Goal: Task Accomplishment & Management: Use online tool/utility

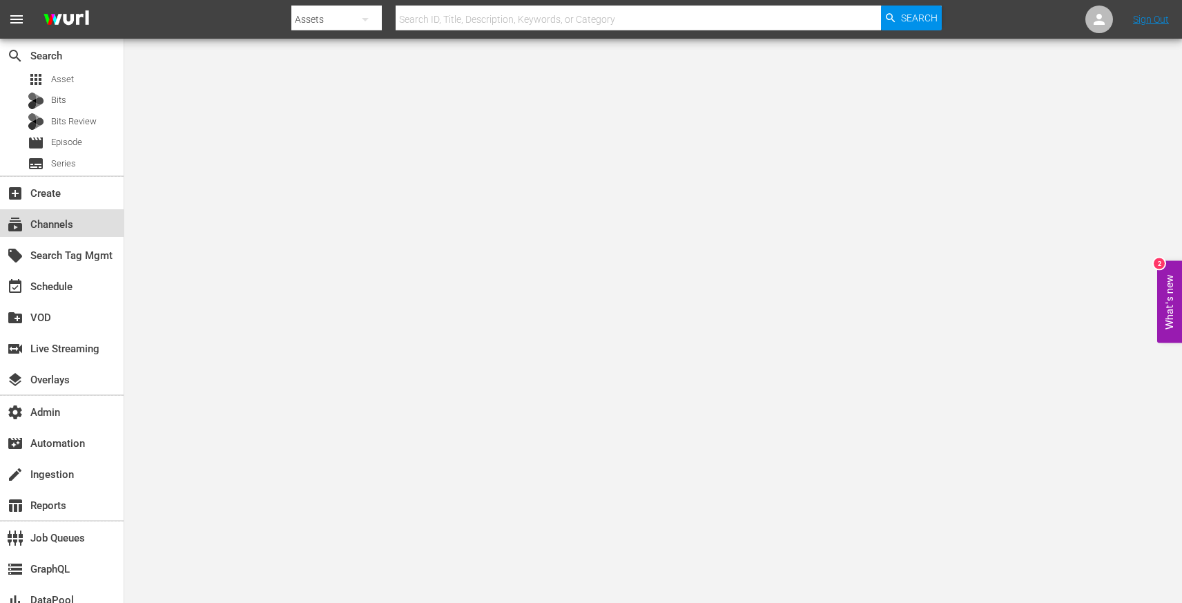
click at [75, 231] on div "subscriptions Channels" at bounding box center [62, 223] width 124 height 28
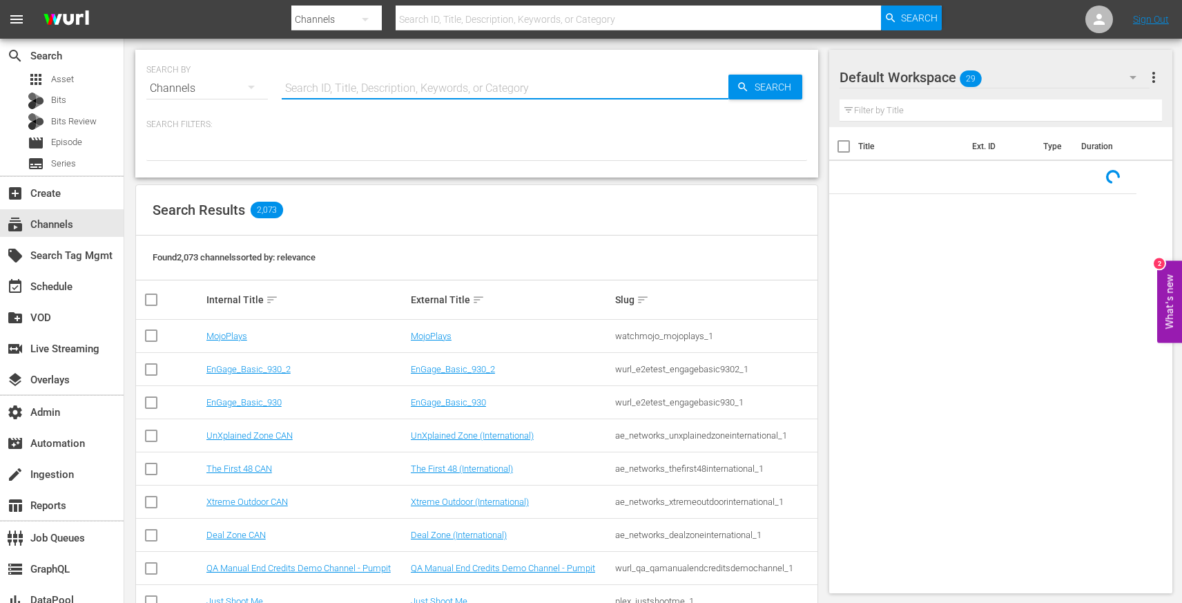
click at [339, 84] on input "text" at bounding box center [505, 88] width 447 height 33
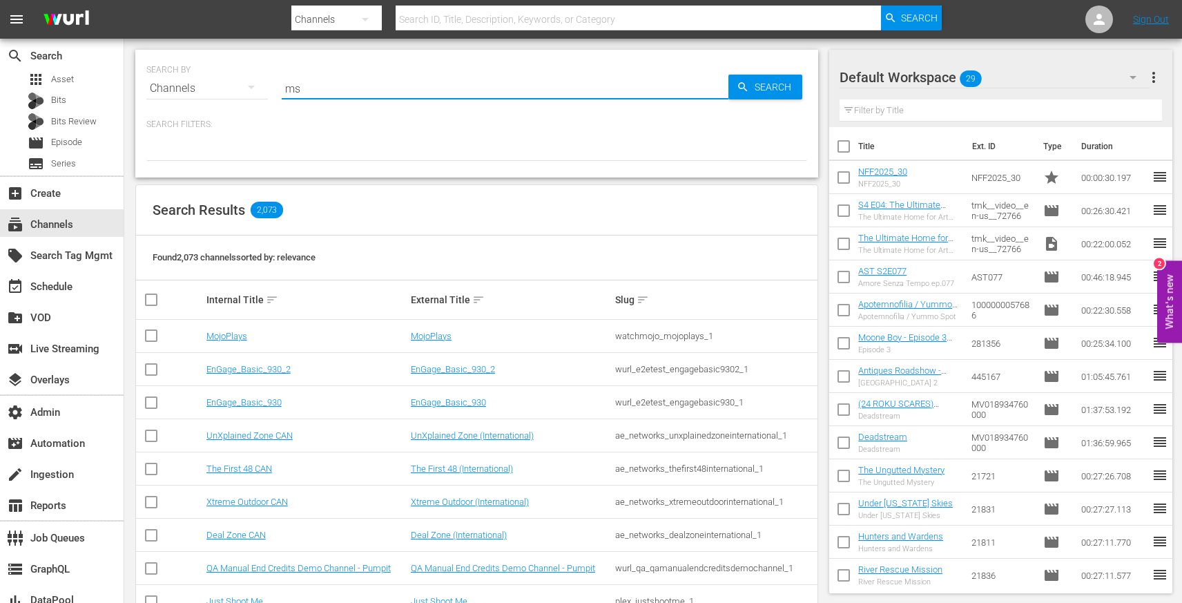
type input "msg"
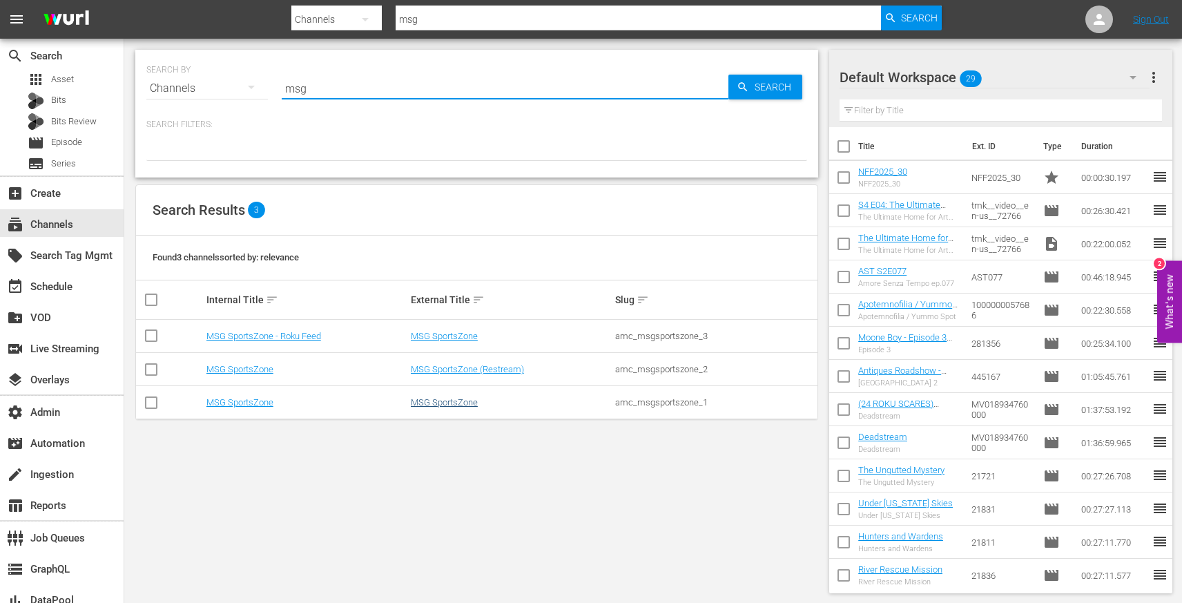
type input "msg"
click at [434, 402] on link "MSG SportsZone" at bounding box center [444, 402] width 67 height 10
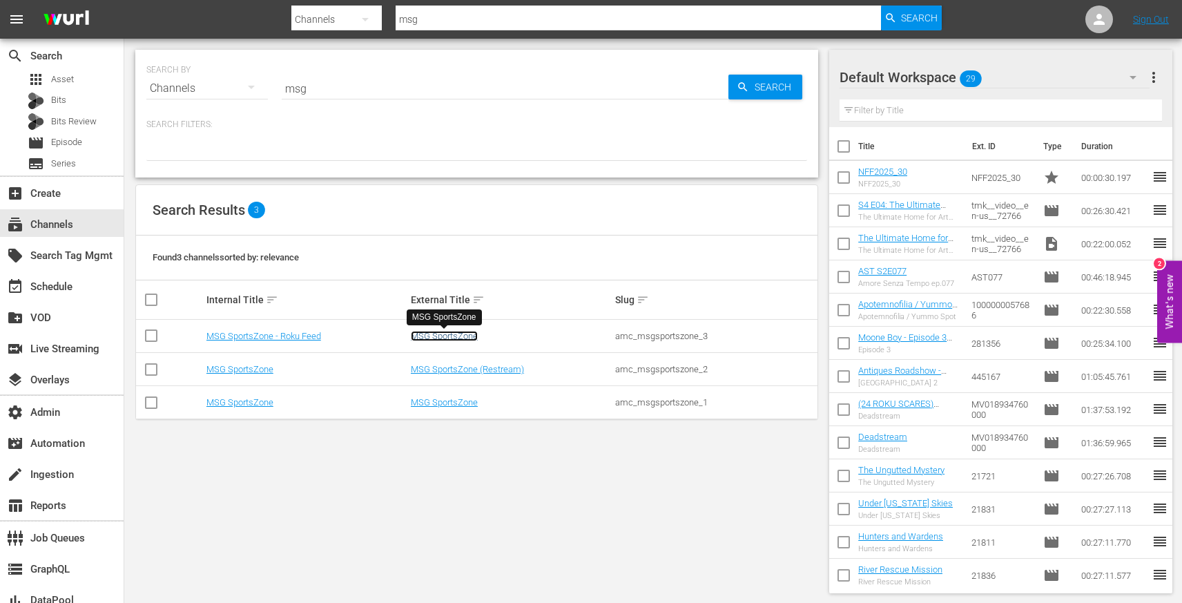
click at [442, 331] on link "MSG SportsZone" at bounding box center [444, 336] width 67 height 10
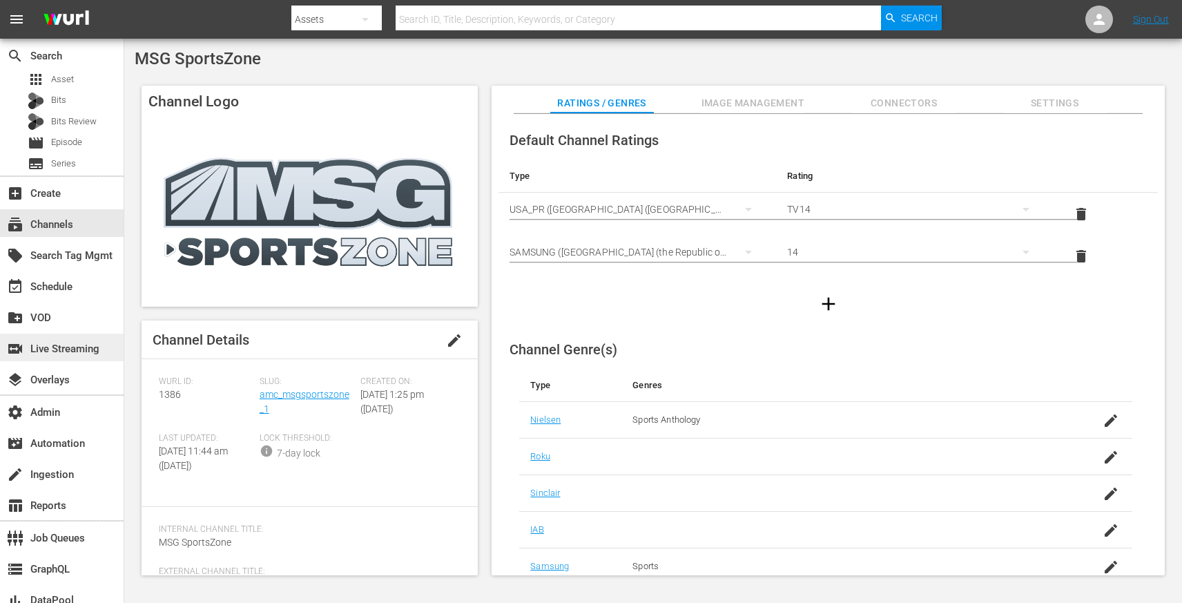
click at [63, 351] on div "switch_video Live Streaming" at bounding box center [38, 346] width 77 height 12
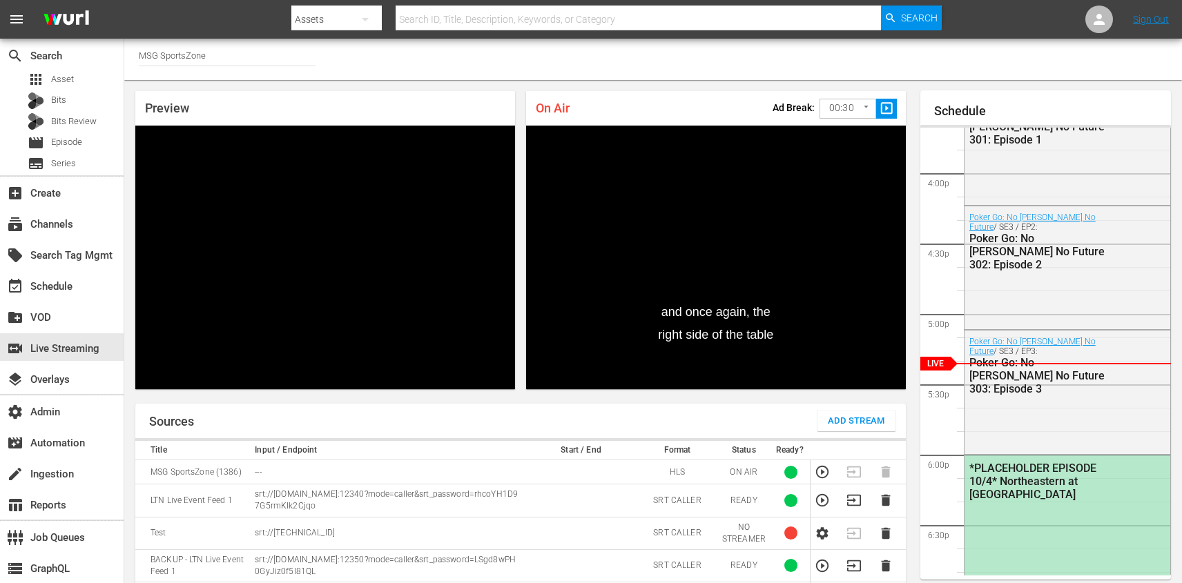
click at [229, 50] on input "MSG SportsZone" at bounding box center [227, 55] width 177 height 33
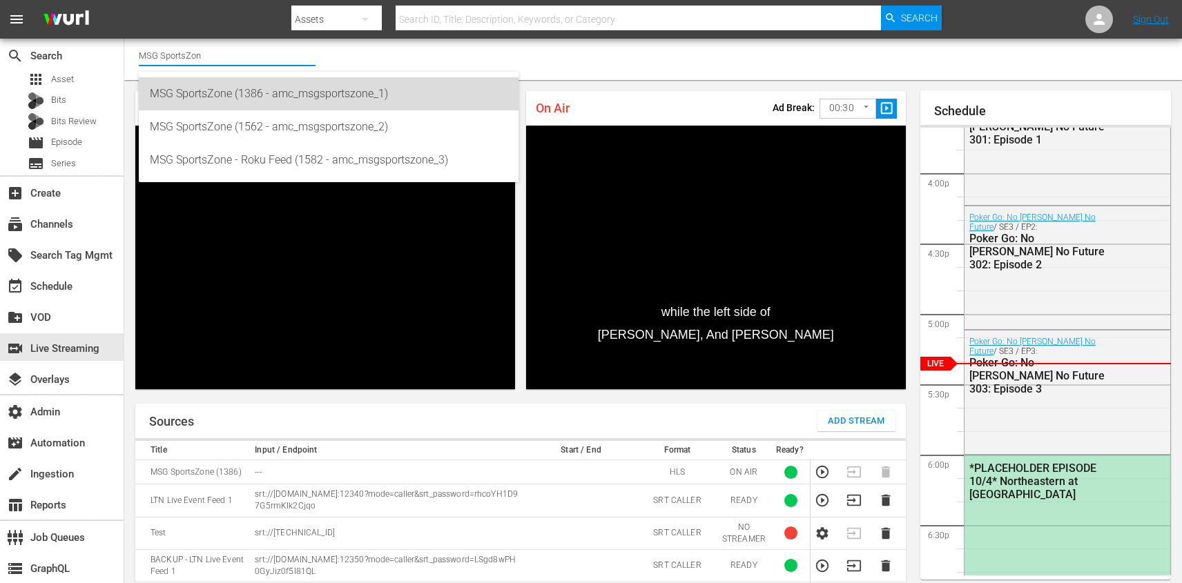
click at [278, 86] on div "MSG SportsZone (1386 - amc_msgsportszone_1)" at bounding box center [329, 93] width 358 height 33
type input "MSG SportsZone (1386 - amc_msgsportszone_1)"
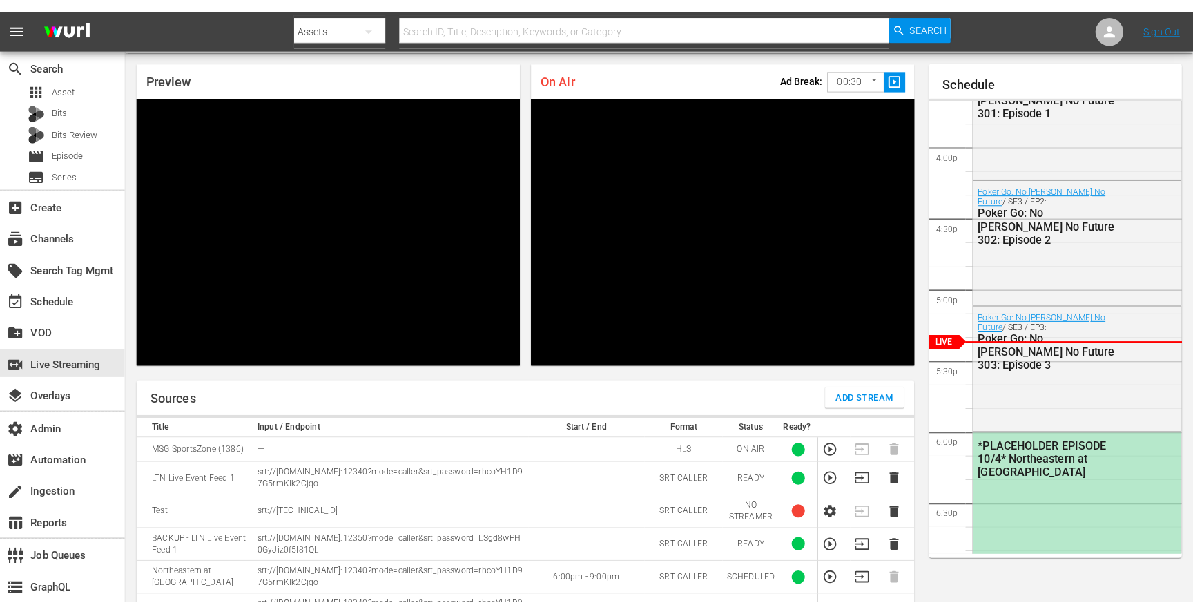
scroll to position [39, 0]
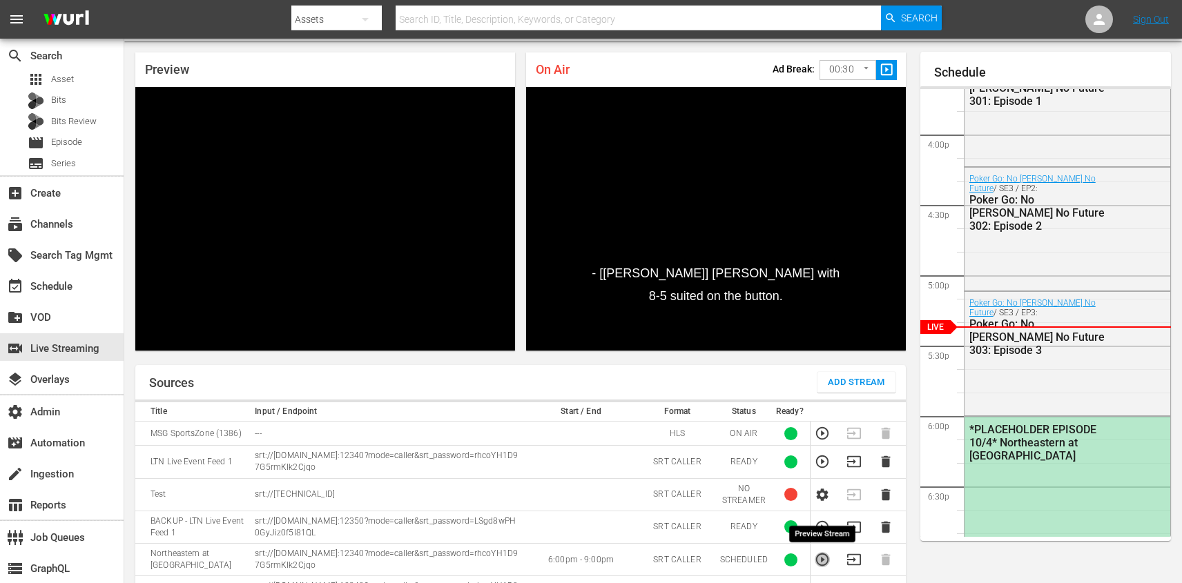
click at [816, 560] on icon "button" at bounding box center [822, 560] width 12 height 12
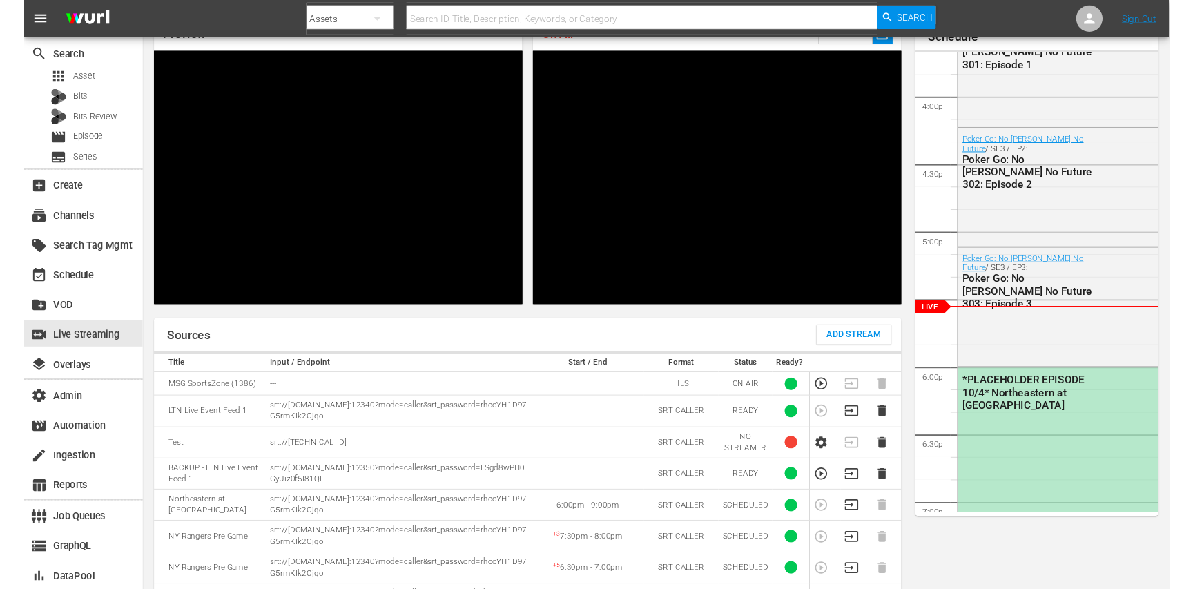
scroll to position [88, 0]
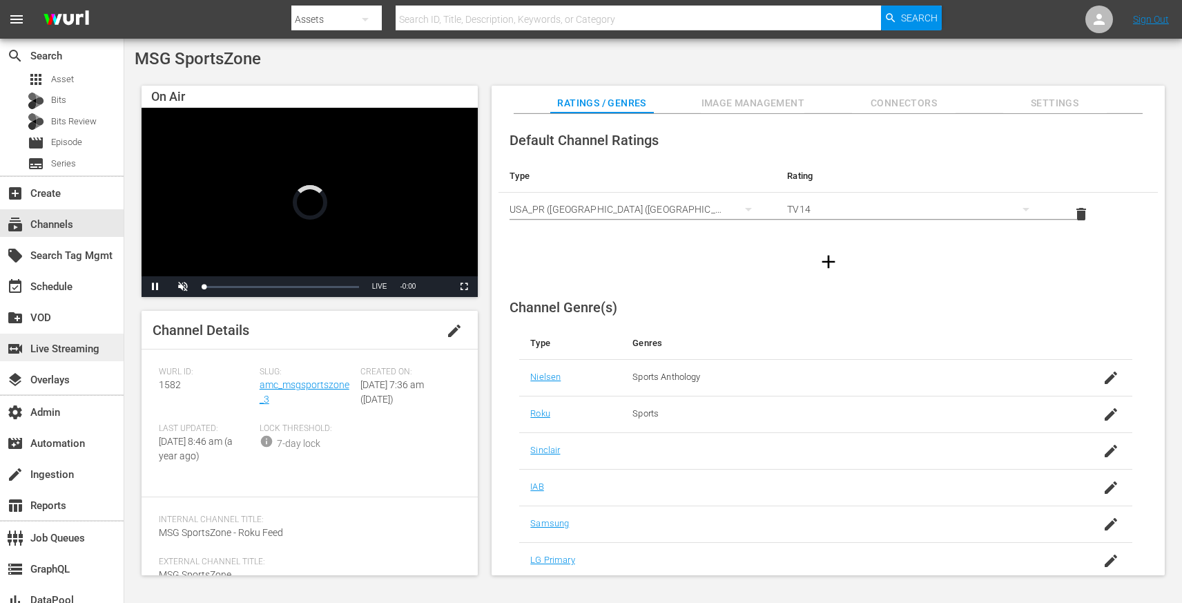
click at [63, 351] on div "switch_video Live Streaming" at bounding box center [38, 346] width 77 height 12
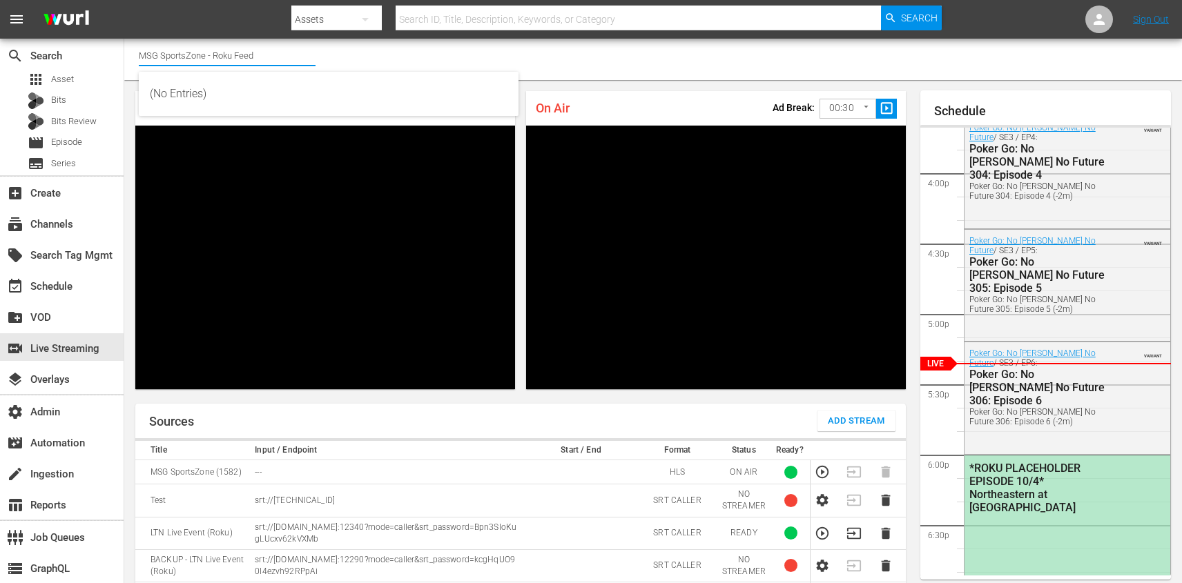
click at [267, 57] on input "MSG SportsZone - Roku Feed" at bounding box center [227, 55] width 177 height 33
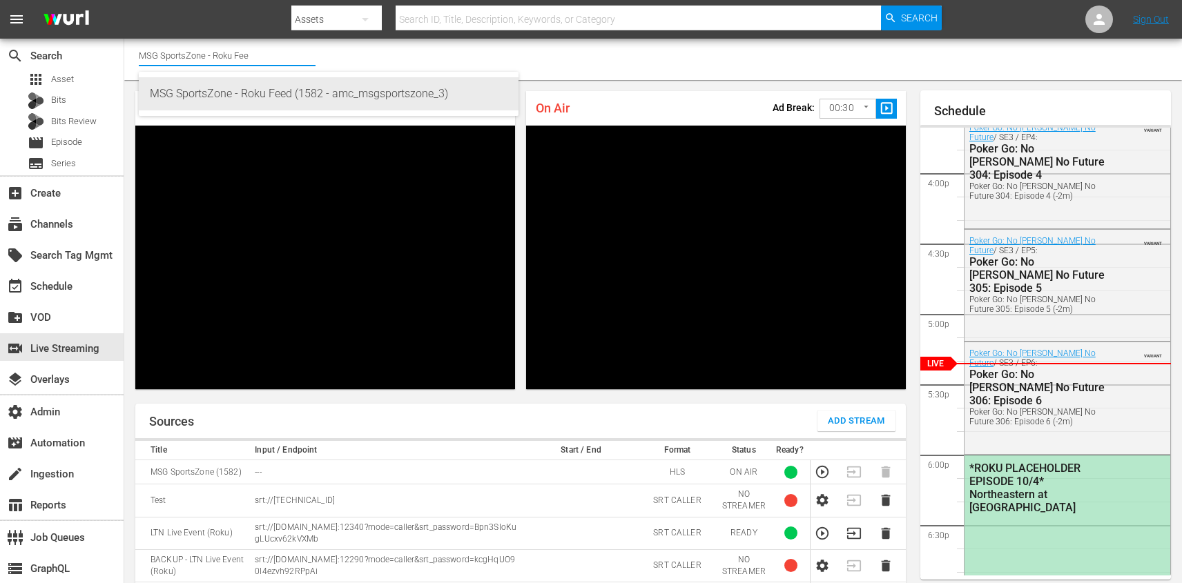
click at [286, 90] on div "MSG SportsZone - Roku Feed (1582 - amc_msgsportszone_3)" at bounding box center [329, 93] width 358 height 33
type input "MSG SportsZone - Roku Feed (1582 - amc_msgsportszone_3)"
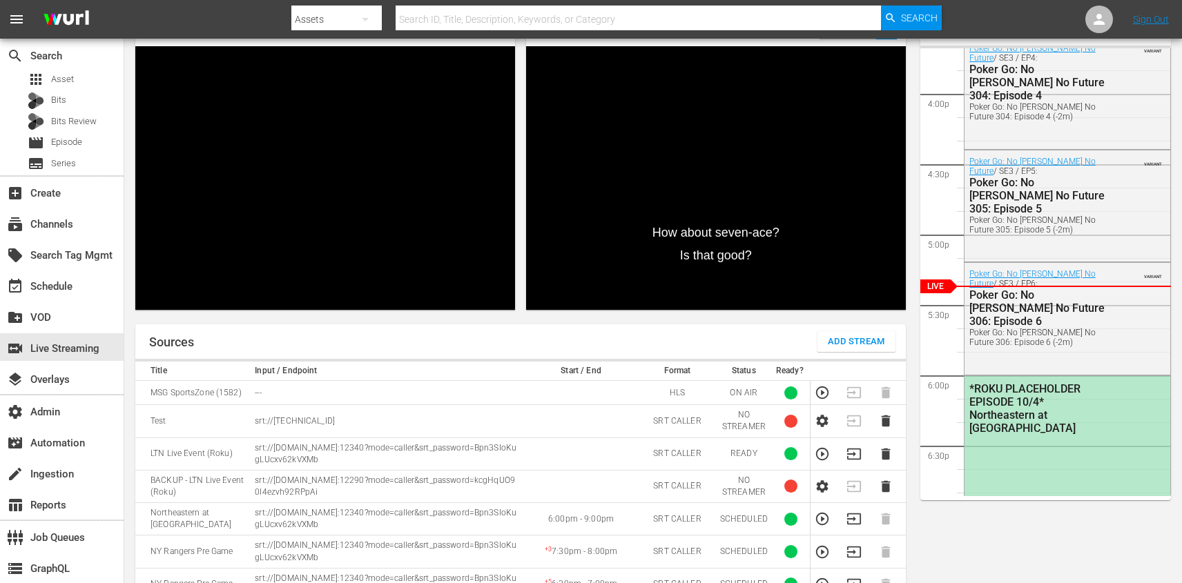
scroll to position [55, 0]
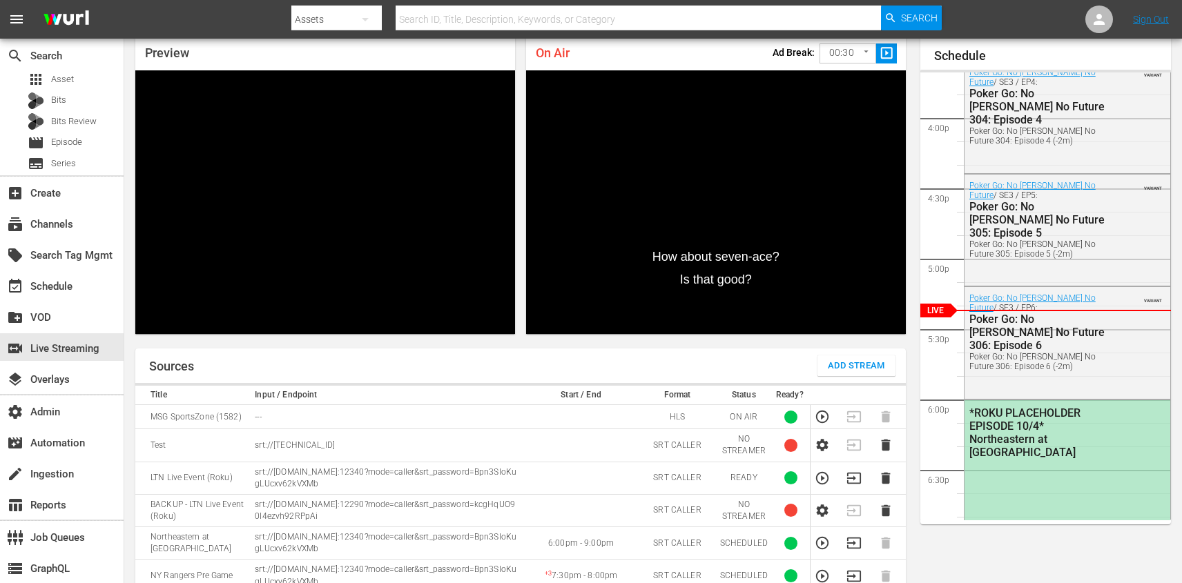
click at [820, 546] on icon "button" at bounding box center [821, 543] width 15 height 15
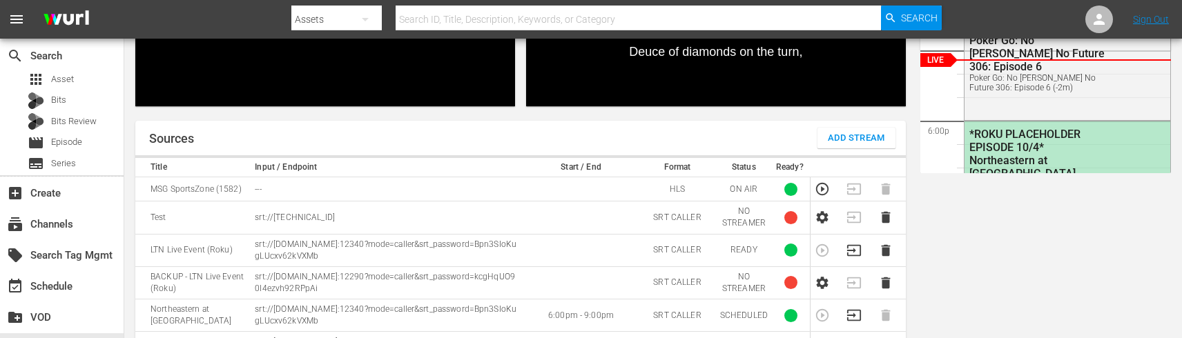
scroll to position [288, 0]
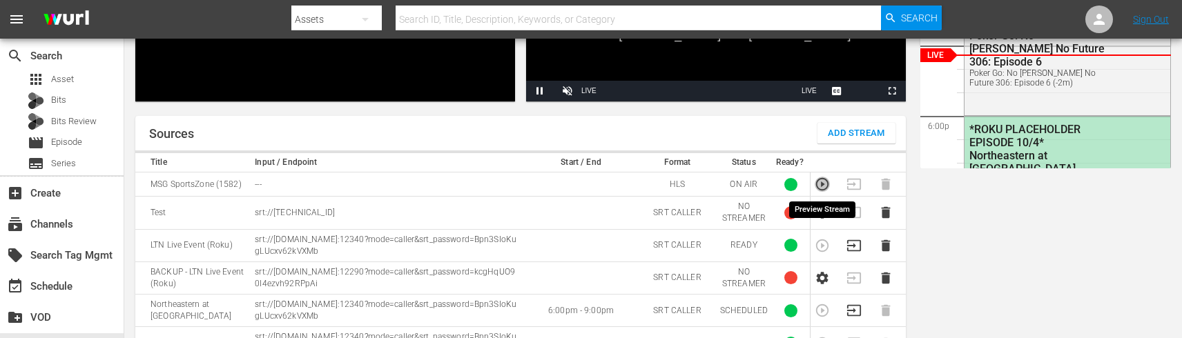
click at [817, 186] on icon "button" at bounding box center [822, 184] width 12 height 12
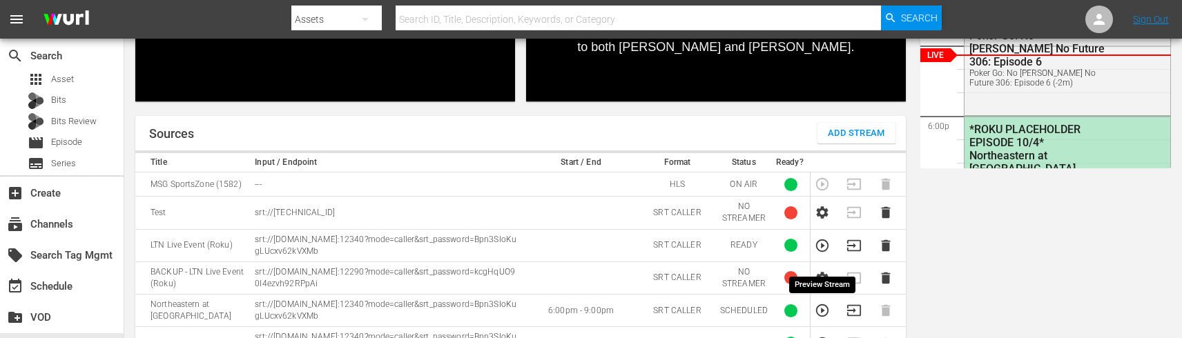
click at [821, 312] on icon "button" at bounding box center [822, 310] width 12 height 12
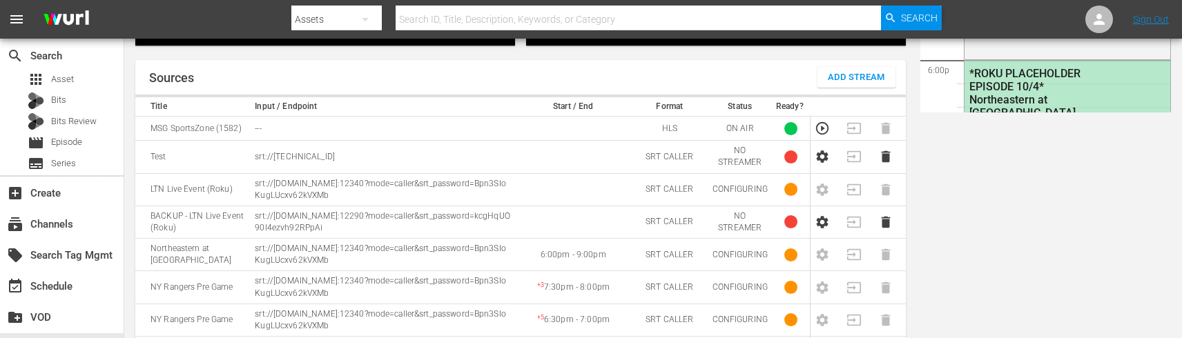
scroll to position [201, 0]
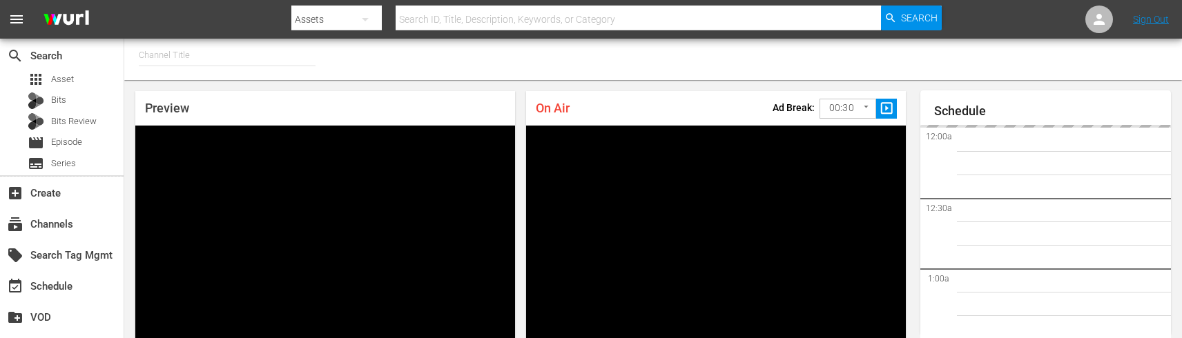
type input "MSG SportsZone - Roku Feed (1582)"
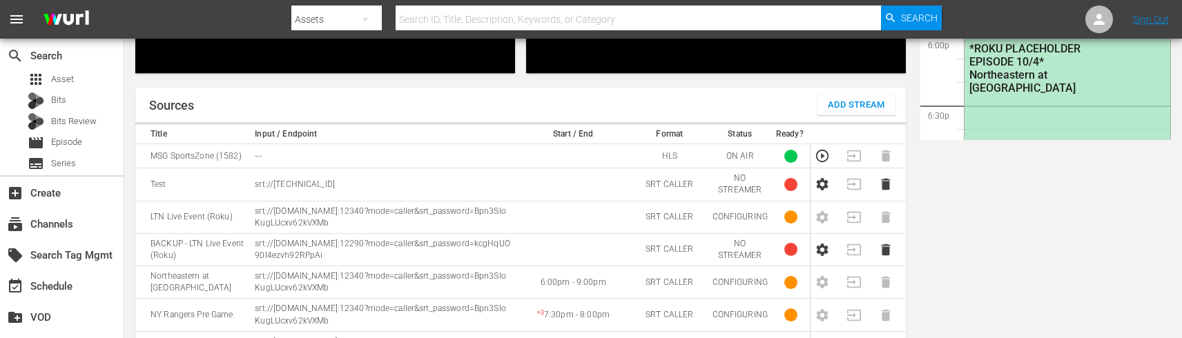
scroll to position [314, 0]
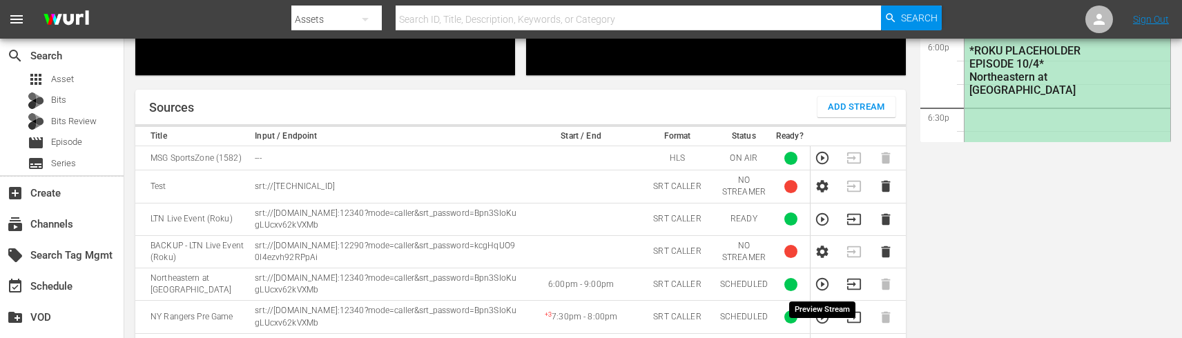
click at [815, 284] on icon "button" at bounding box center [821, 284] width 15 height 15
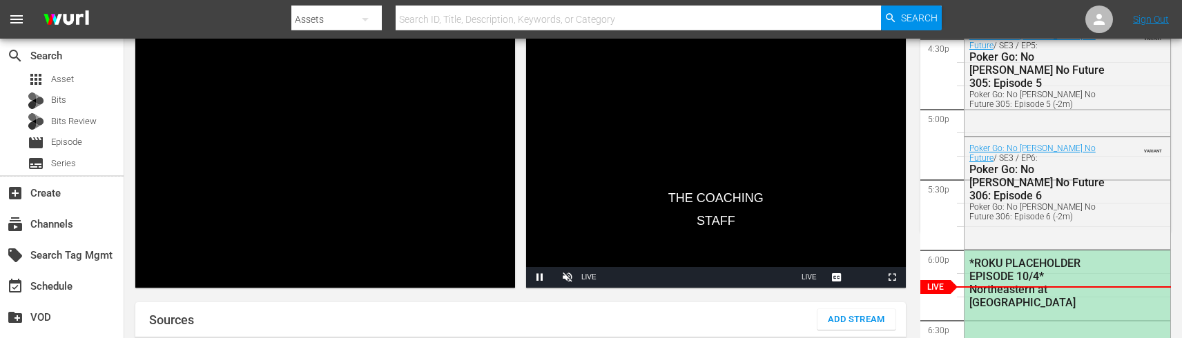
scroll to position [108, 0]
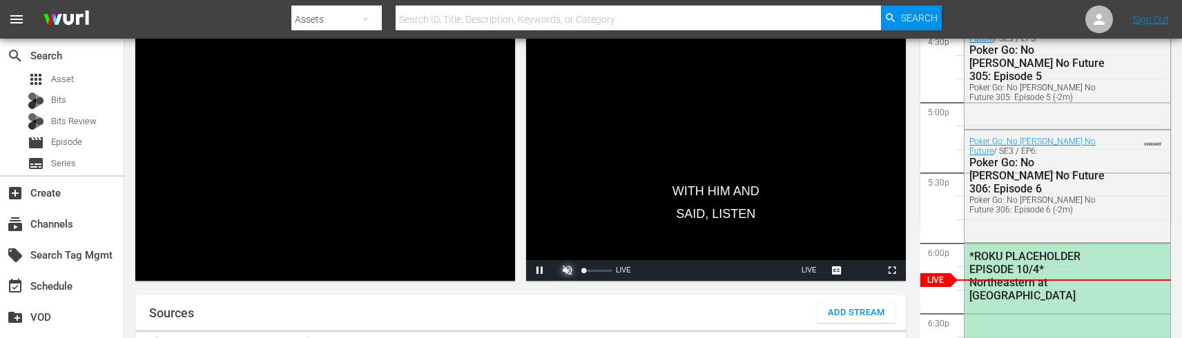
click at [567, 271] on span "Video Player" at bounding box center [567, 271] width 0 height 0
click at [588, 274] on div "15%" at bounding box center [597, 270] width 35 height 21
click at [584, 274] on div "2%" at bounding box center [597, 270] width 35 height 21
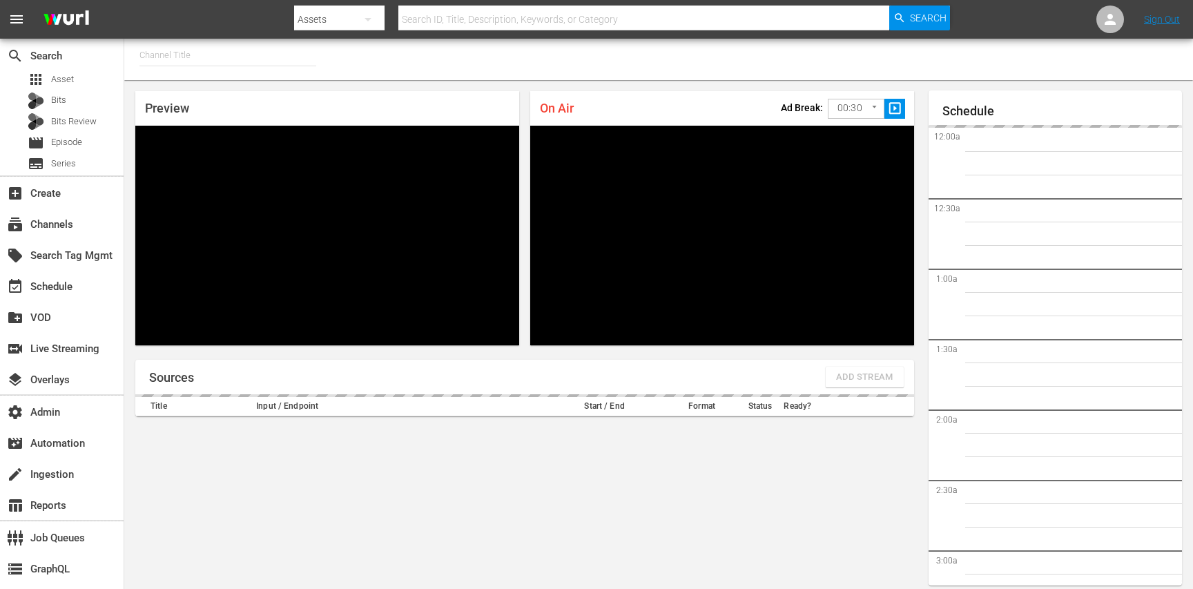
type input "MSG SportsZone (1386)"
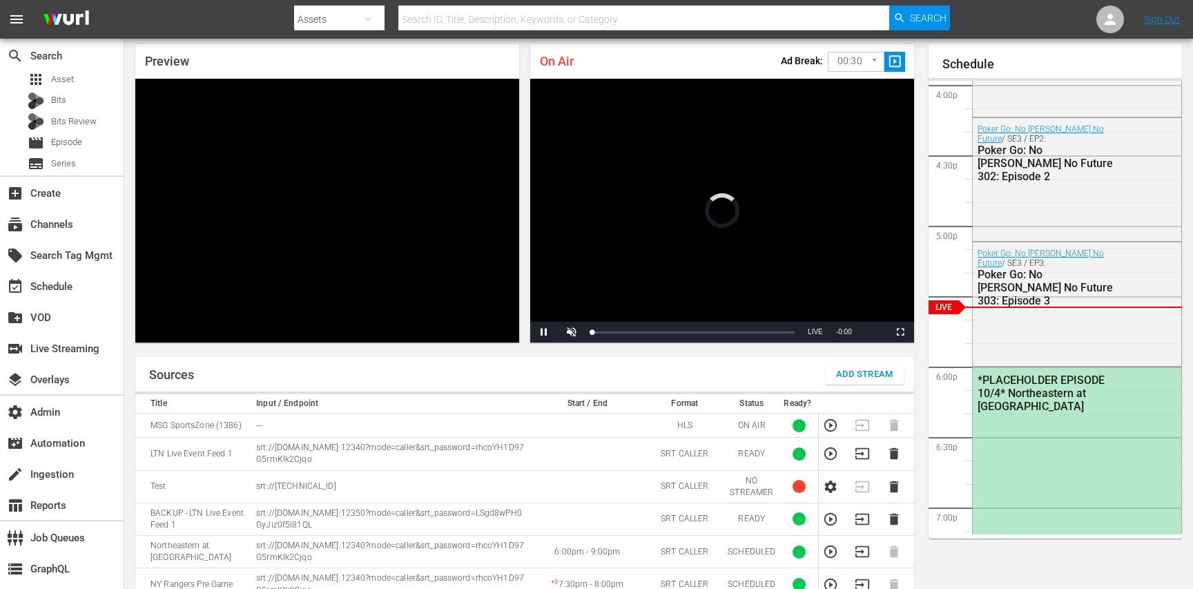
scroll to position [59, 0]
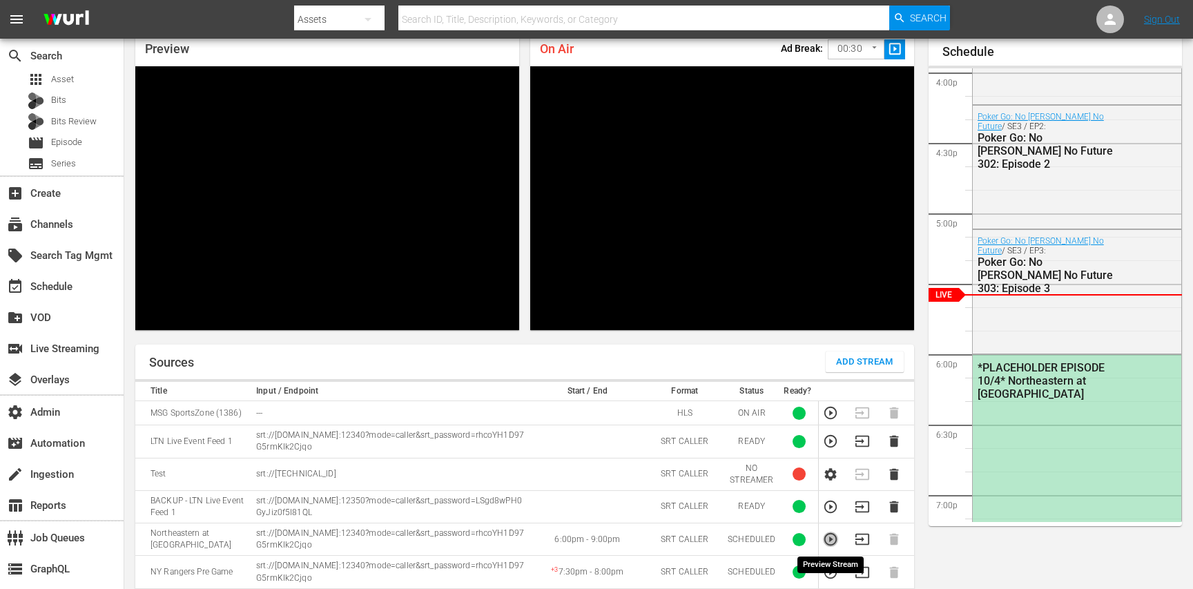
click at [830, 538] on icon "button" at bounding box center [830, 539] width 12 height 12
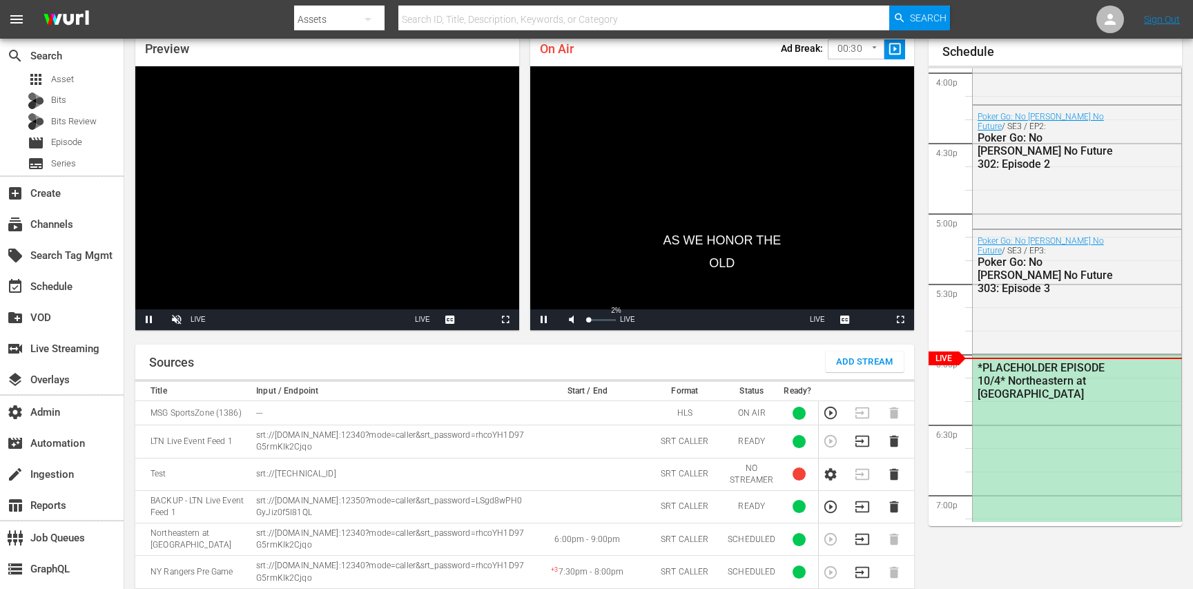
click at [588, 321] on div "Volume Level" at bounding box center [587, 320] width 1 height 2
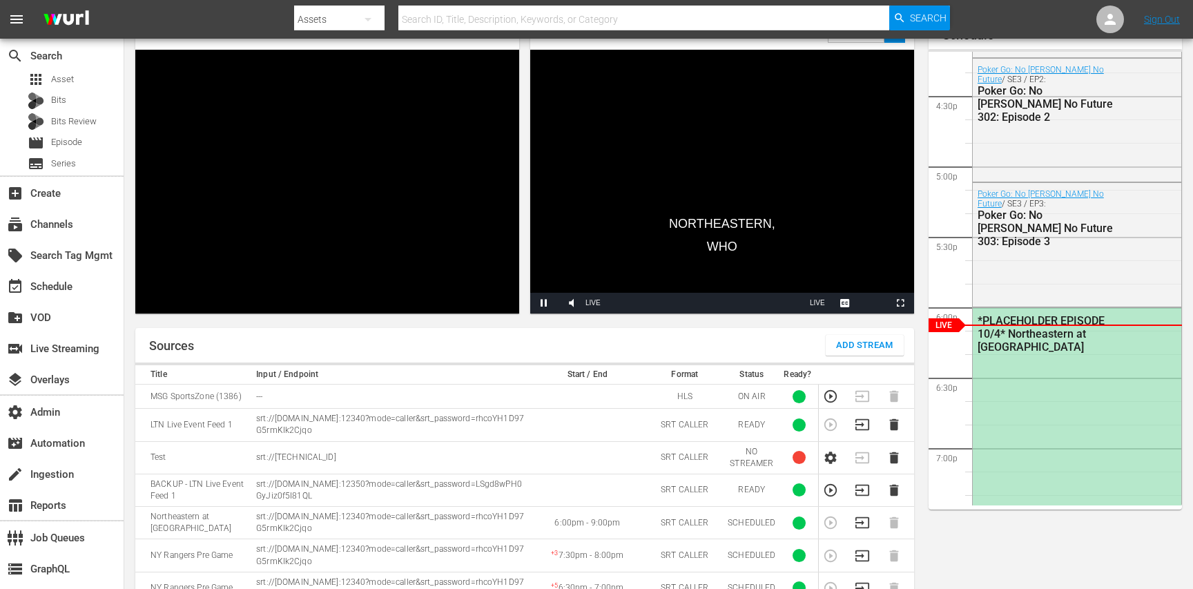
scroll to position [70, 0]
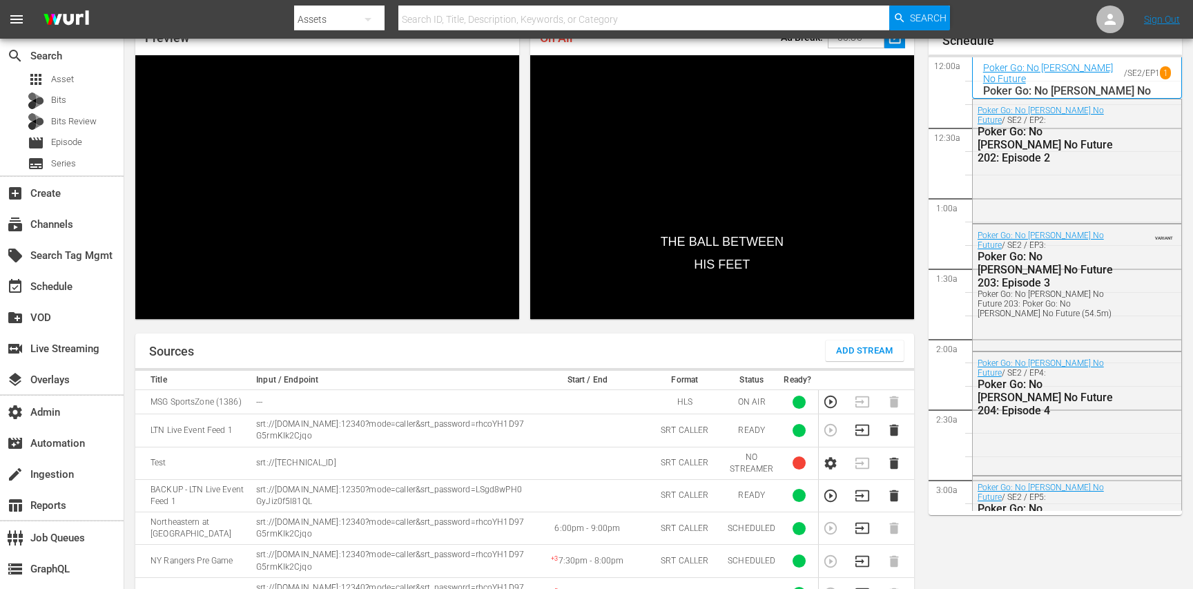
scroll to position [2279, 0]
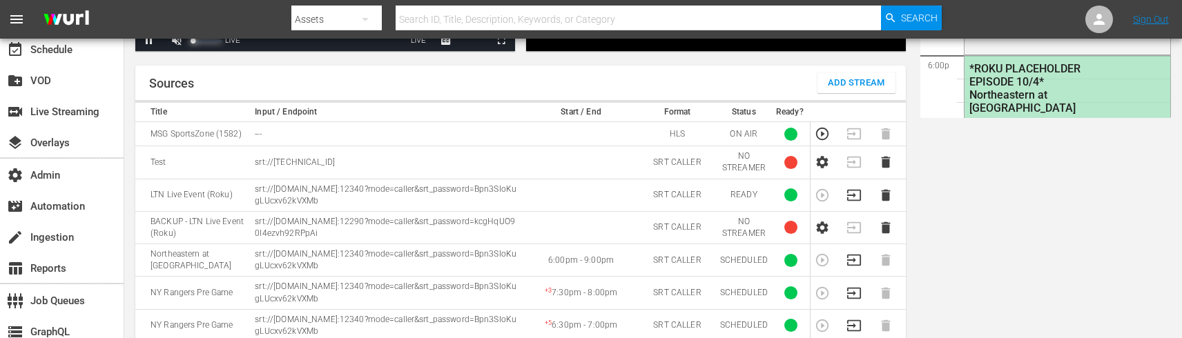
scroll to position [349, 0]
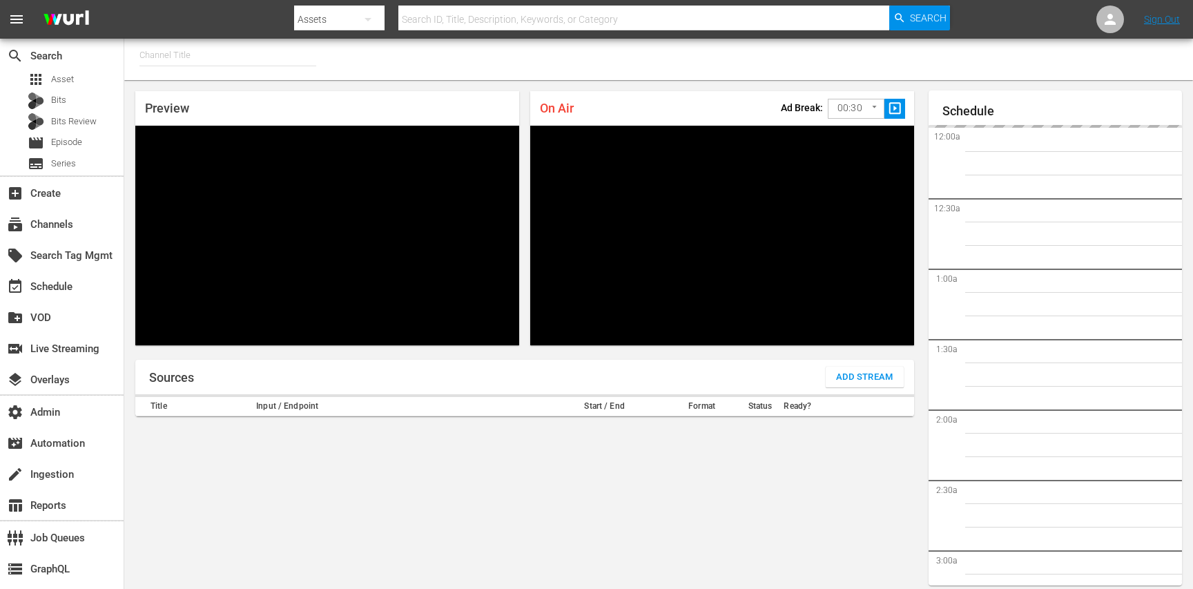
type input "MSG SportsZone (1386)"
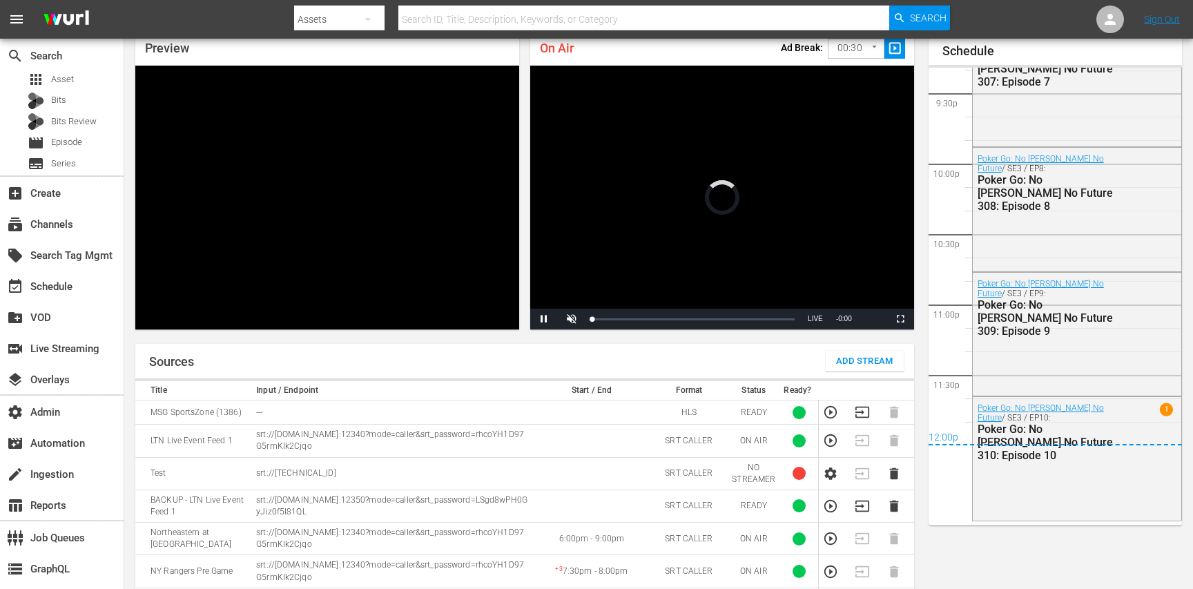
scroll to position [2466, 0]
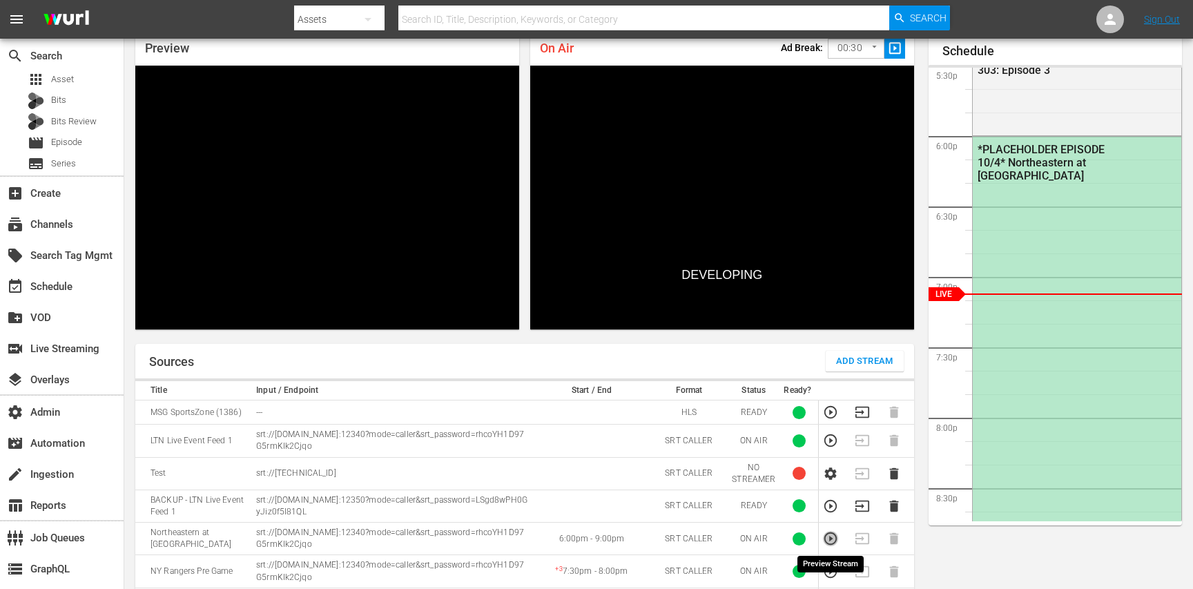
click at [824, 541] on icon "button" at bounding box center [830, 538] width 15 height 15
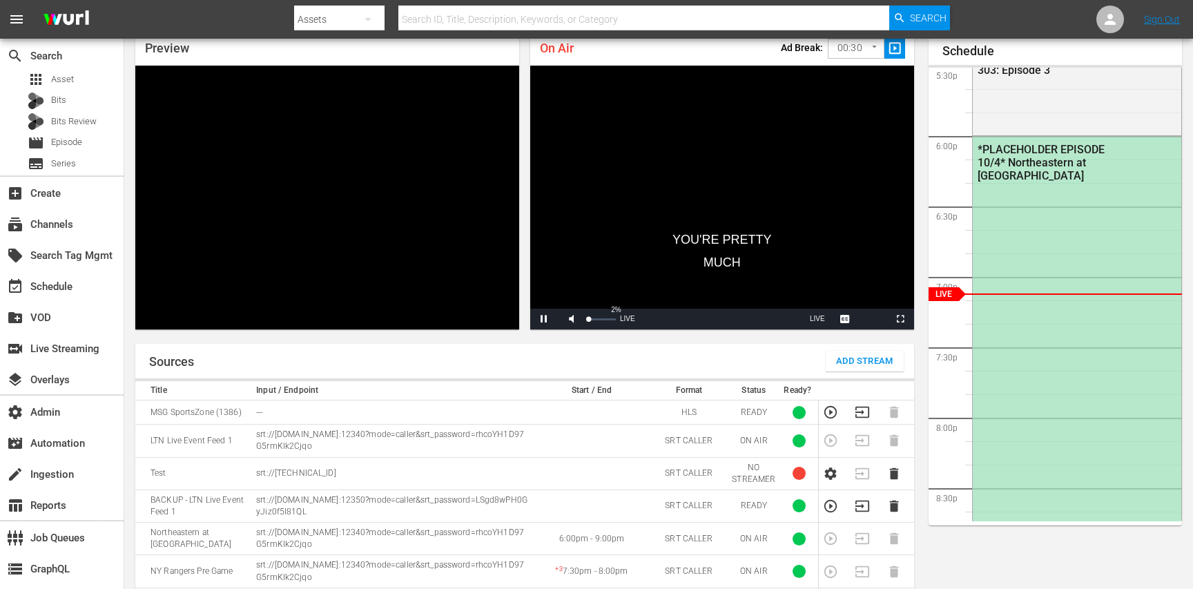
click at [588, 320] on div "Volume Level" at bounding box center [587, 319] width 1 height 2
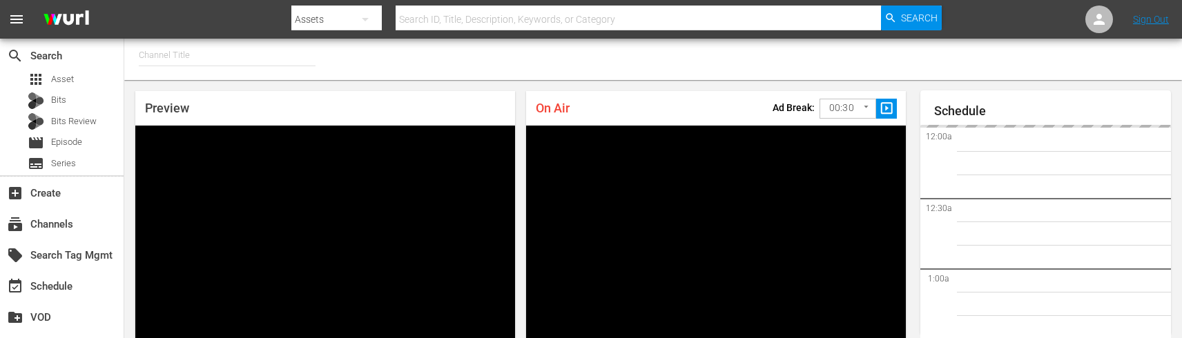
type input "MSG SportsZone - Roku Feed (1582)"
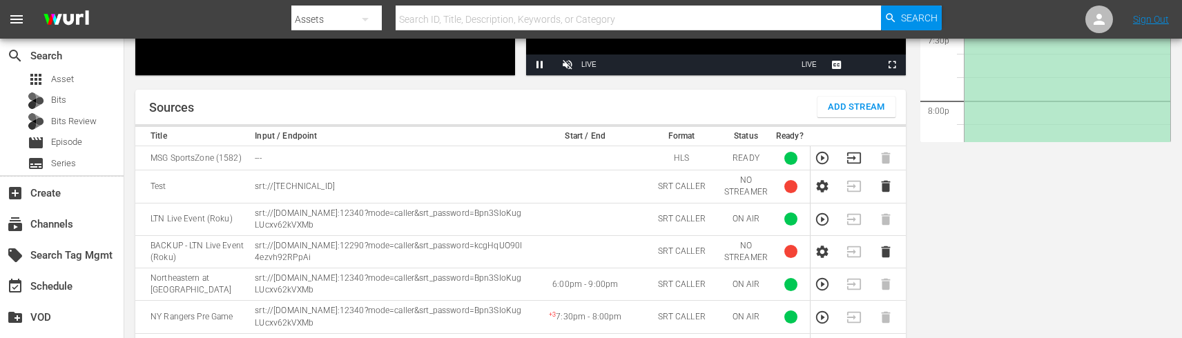
scroll to position [329, 0]
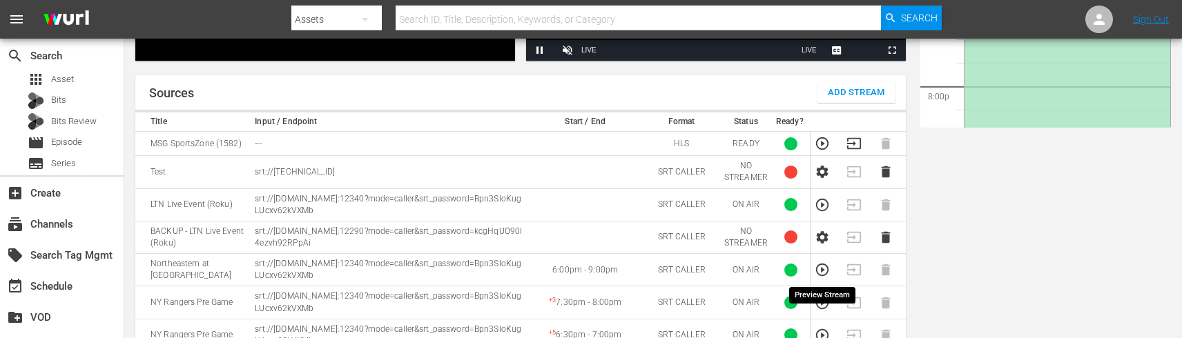
click at [821, 274] on icon "button" at bounding box center [821, 269] width 15 height 15
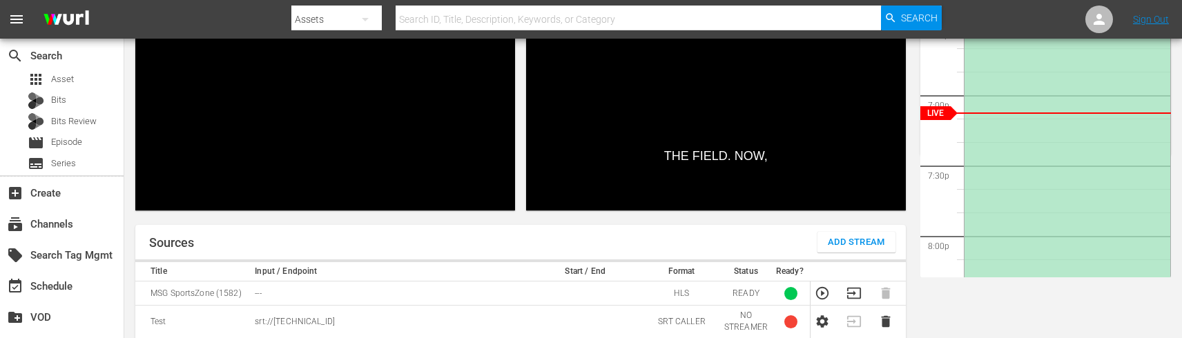
scroll to position [177, 0]
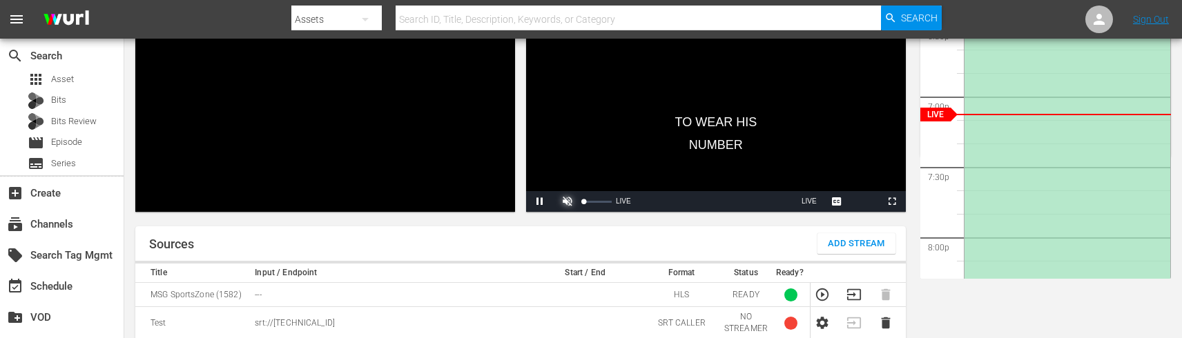
click at [567, 202] on span "Video Player" at bounding box center [567, 202] width 0 height 0
click at [584, 202] on div "Volume Level" at bounding box center [583, 202] width 1 height 2
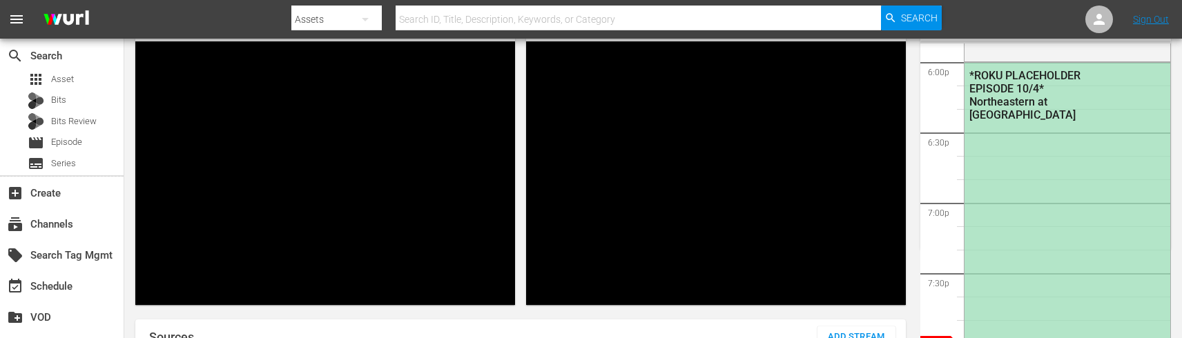
scroll to position [2511, 0]
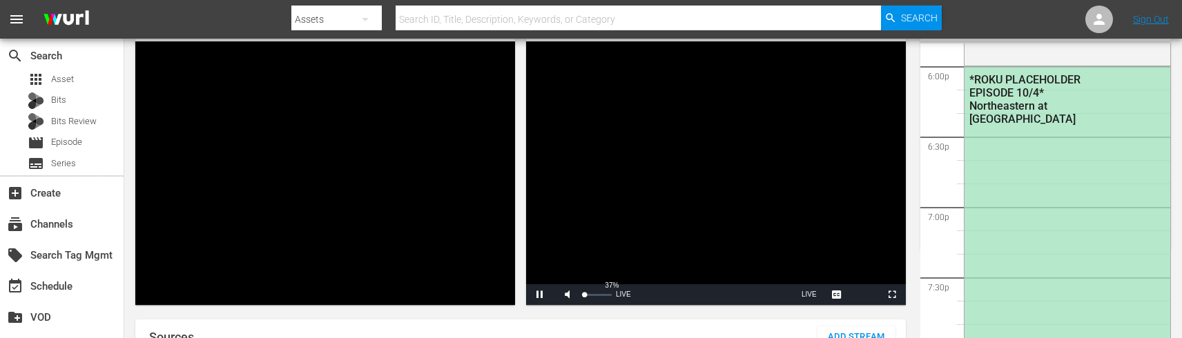
click at [594, 297] on div "37%" at bounding box center [597, 294] width 35 height 21
click at [590, 295] on div "27%" at bounding box center [597, 295] width 28 height 2
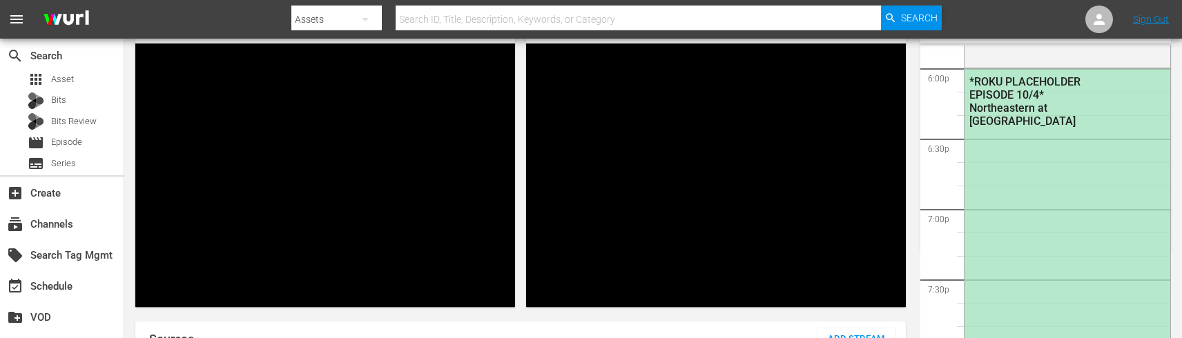
scroll to position [84, 0]
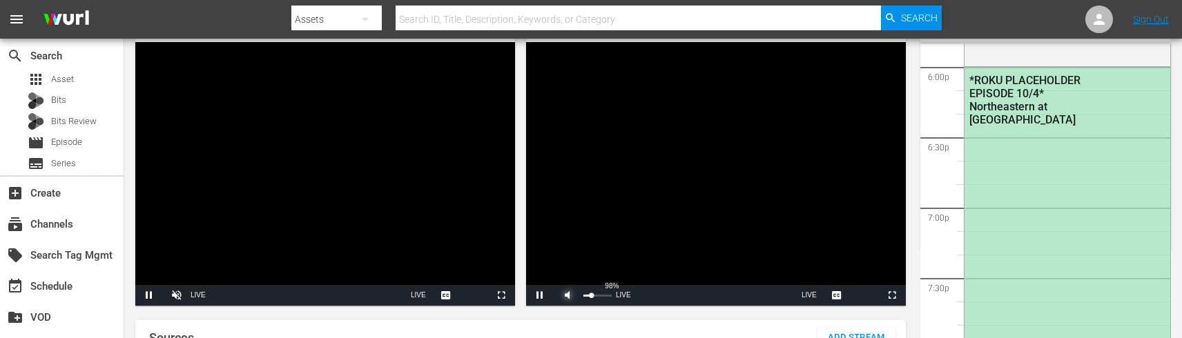
click at [567, 295] on span "Video Player" at bounding box center [567, 295] width 0 height 0
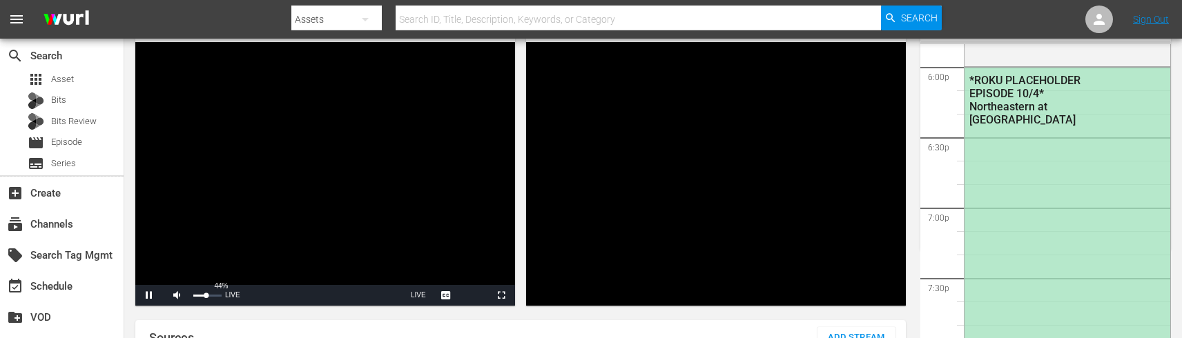
drag, startPoint x: 195, startPoint y: 295, endPoint x: 206, endPoint y: 296, distance: 11.1
click at [206, 296] on div "Volume Level" at bounding box center [199, 296] width 13 height 2
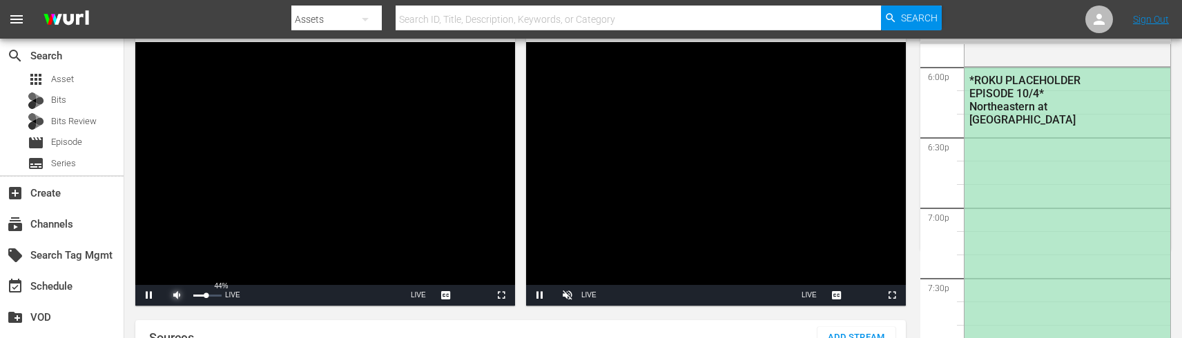
click at [177, 295] on span "Video Player" at bounding box center [177, 295] width 0 height 0
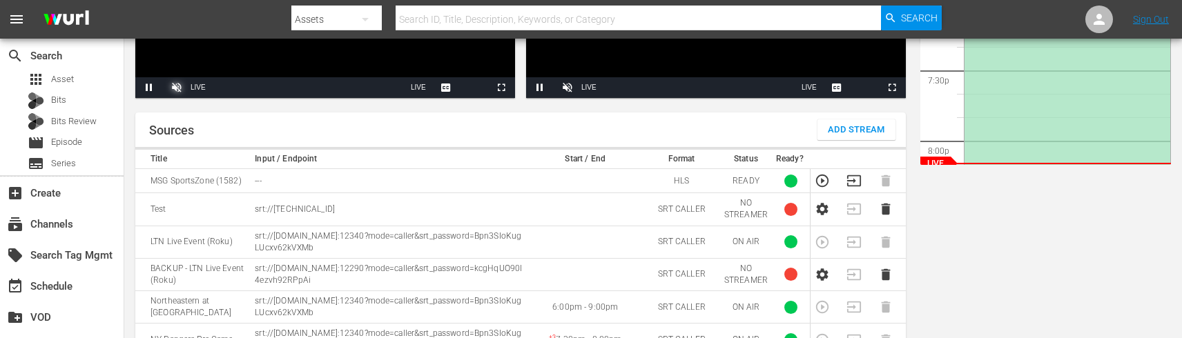
scroll to position [290, 0]
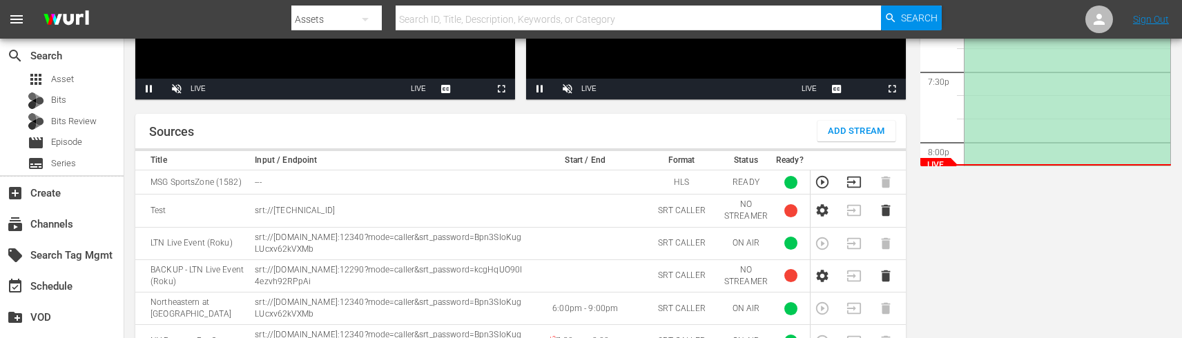
click at [823, 181] on icon "button" at bounding box center [822, 182] width 12 height 12
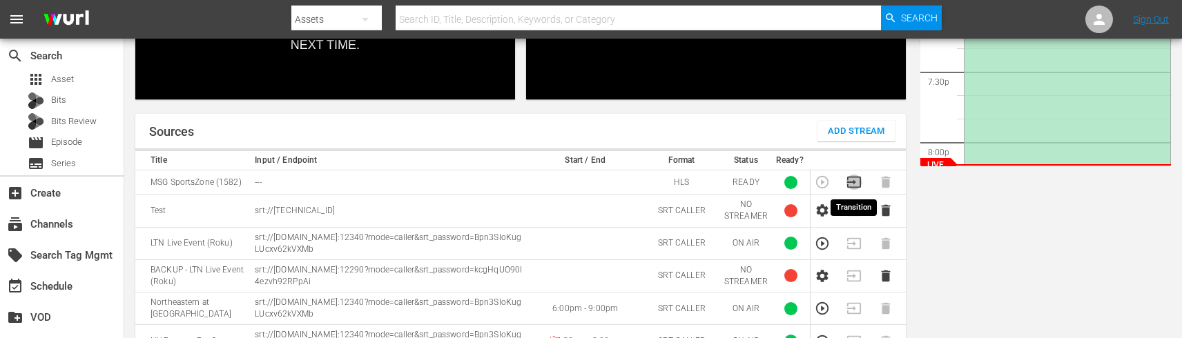
click at [853, 182] on icon "button" at bounding box center [854, 182] width 14 height 11
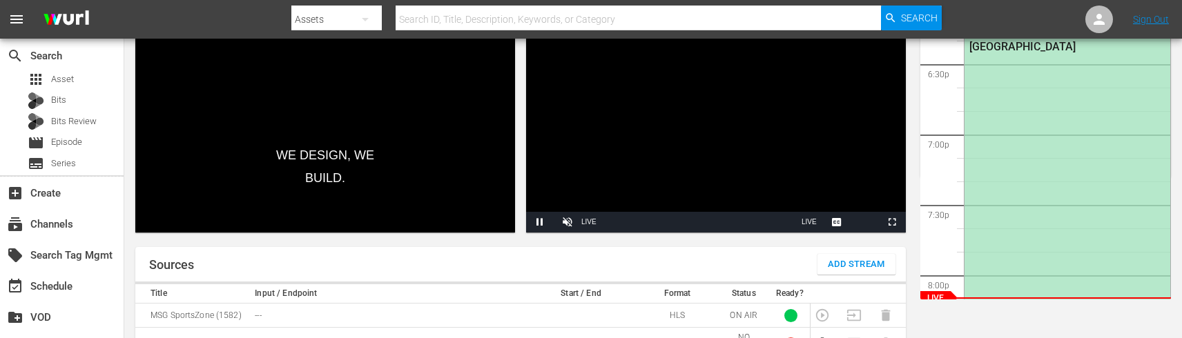
scroll to position [144, 0]
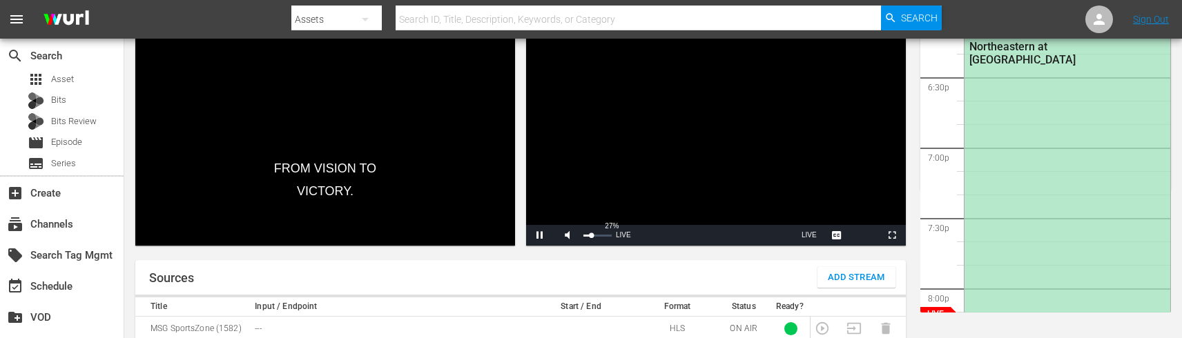
drag, startPoint x: 583, startPoint y: 235, endPoint x: 591, endPoint y: 236, distance: 7.6
click at [591, 236] on div "Volume Level" at bounding box center [587, 236] width 8 height 2
click at [590, 268] on div "Sources Add Stream" at bounding box center [520, 277] width 770 height 35
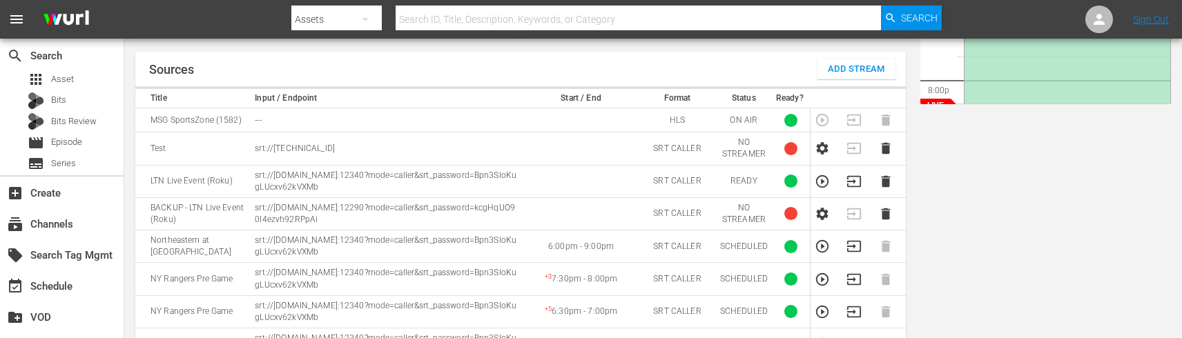
scroll to position [353, 0]
click at [818, 244] on icon "button" at bounding box center [821, 245] width 15 height 15
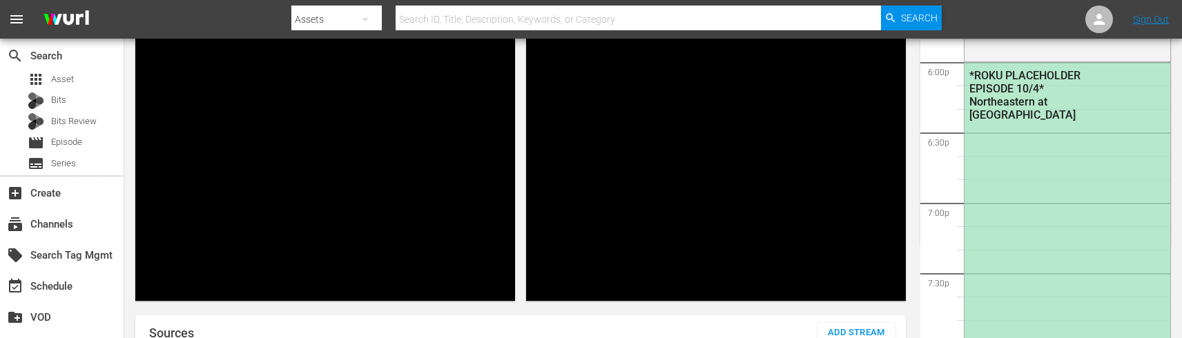
scroll to position [101, 0]
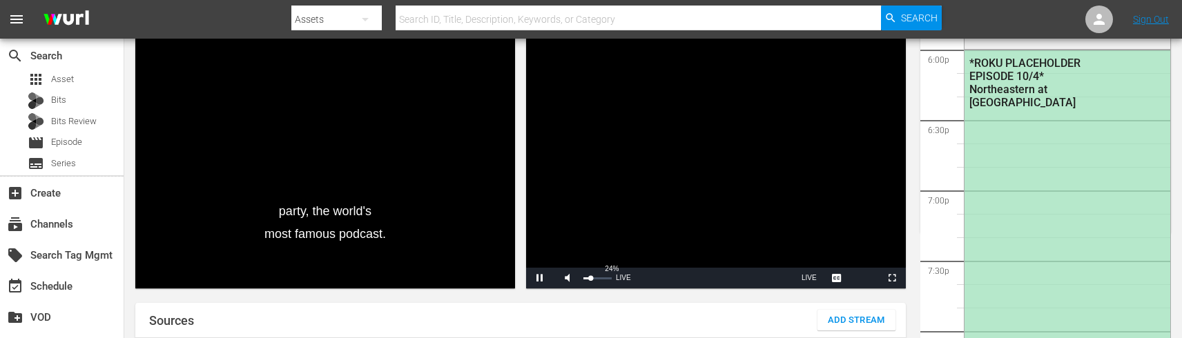
click at [590, 280] on div "Mute 24%" at bounding box center [585, 278] width 62 height 21
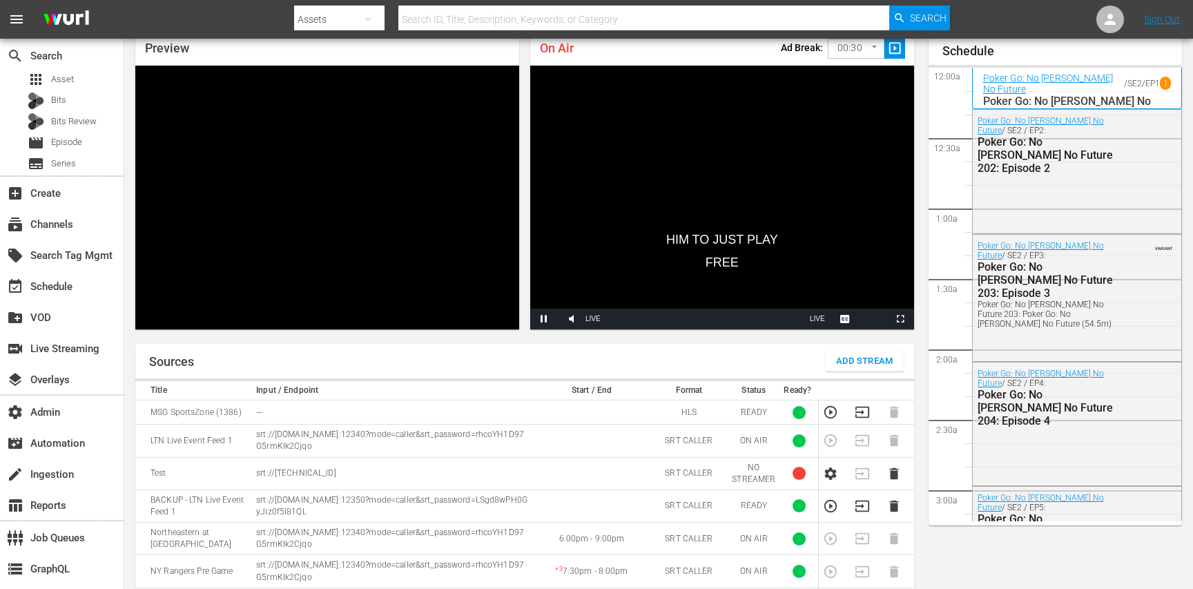
scroll to position [2466, 0]
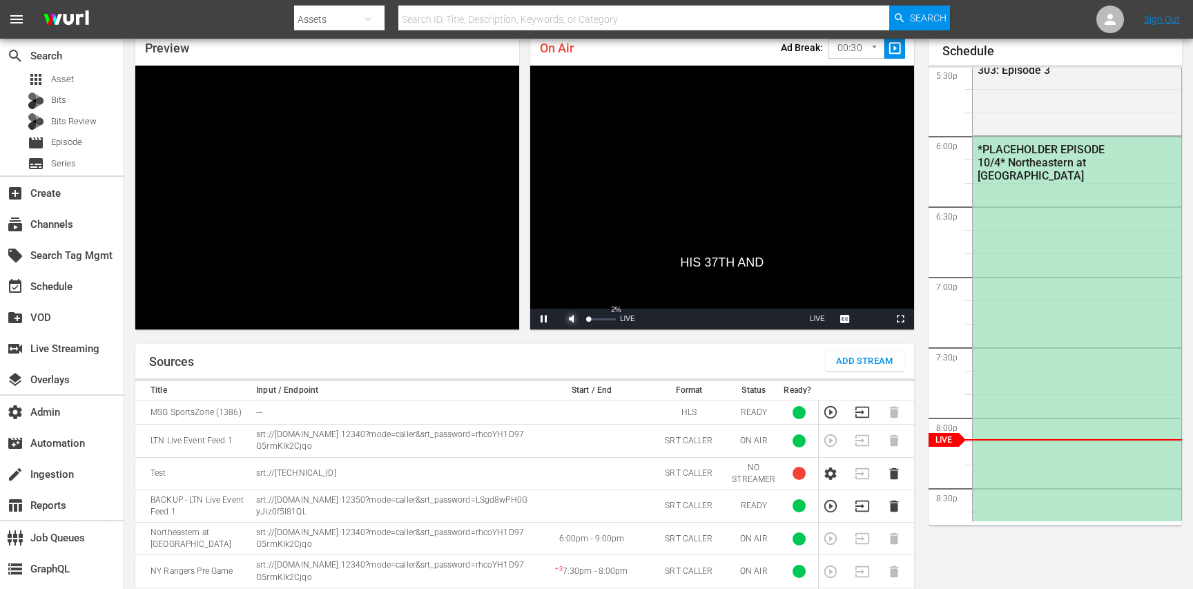
click at [571, 319] on span "Video Player" at bounding box center [571, 319] width 0 height 0
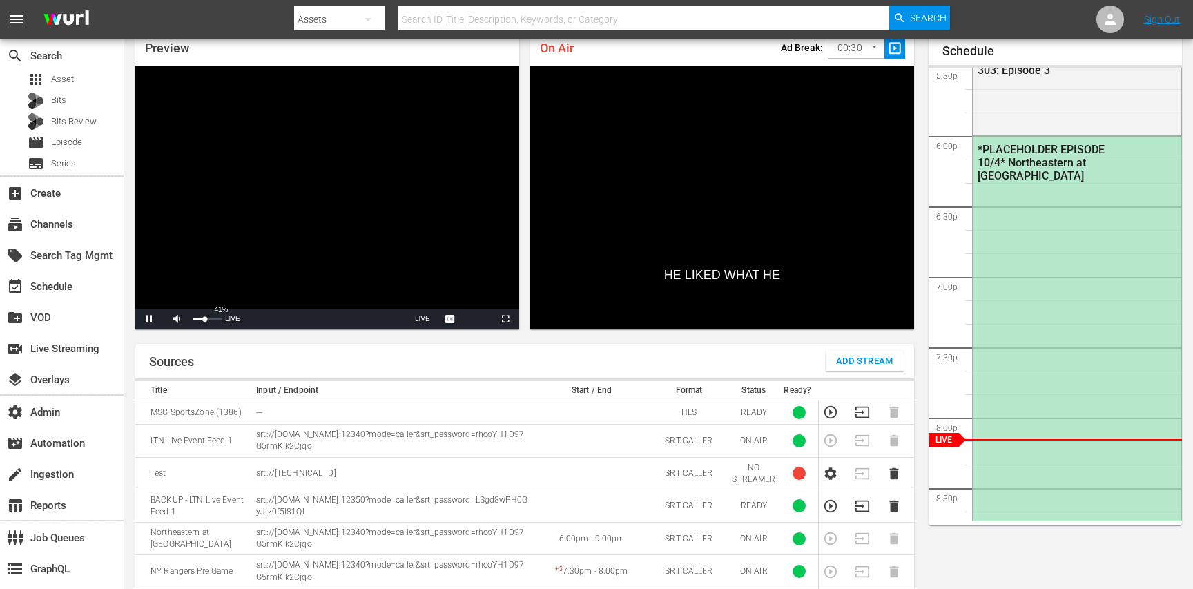
drag, startPoint x: 197, startPoint y: 322, endPoint x: 204, endPoint y: 321, distance: 7.7
click at [204, 321] on div "41%" at bounding box center [207, 319] width 35 height 21
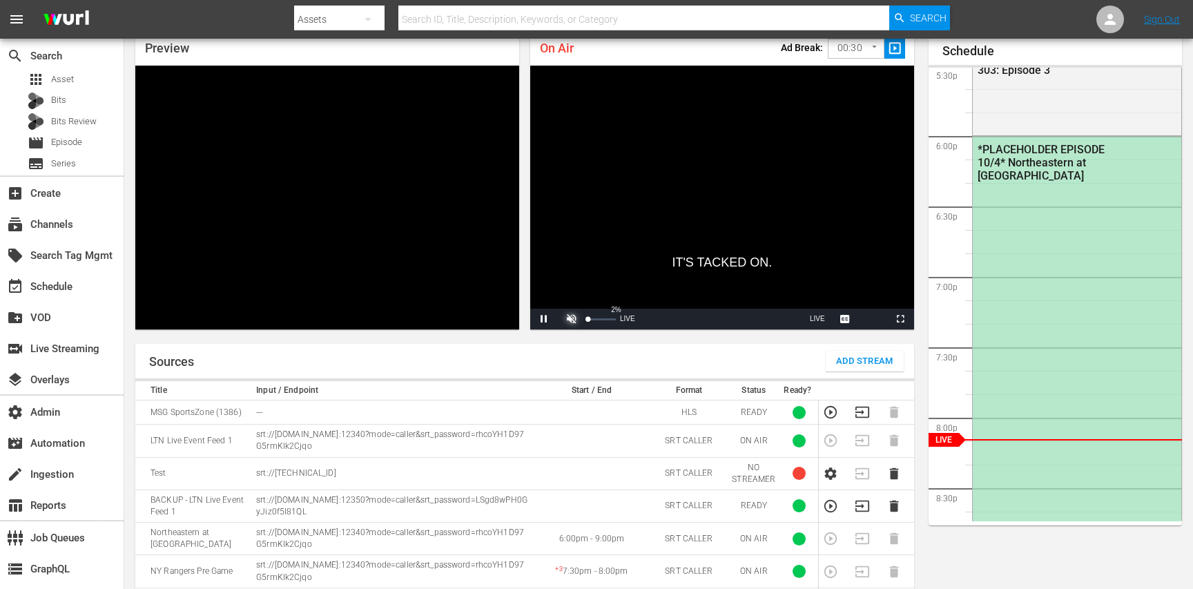
click at [571, 319] on span "Video Player" at bounding box center [571, 319] width 0 height 0
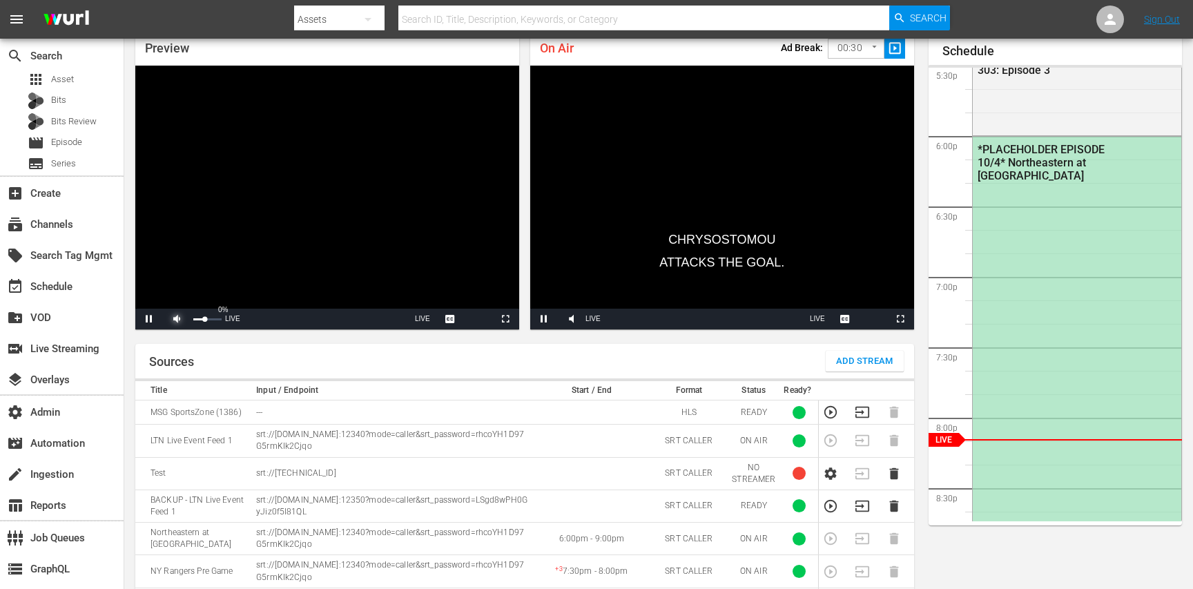
click at [177, 319] on span "Video Player" at bounding box center [177, 319] width 0 height 0
click at [600, 322] on div "Mute 23%" at bounding box center [589, 319] width 62 height 21
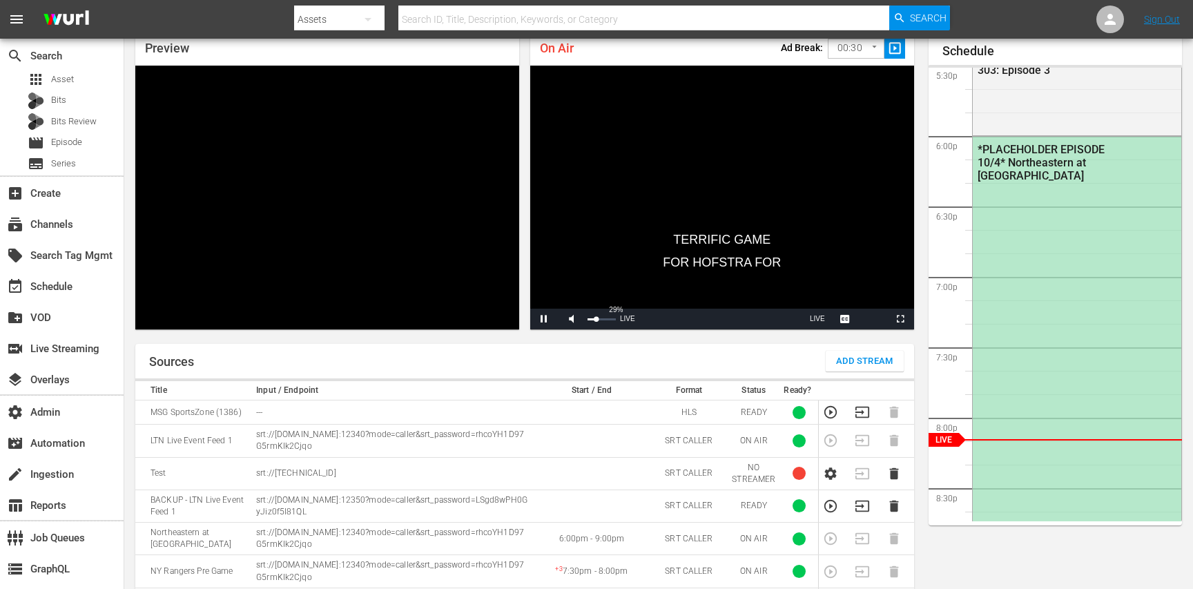
click at [596, 320] on div "29%" at bounding box center [602, 319] width 35 height 21
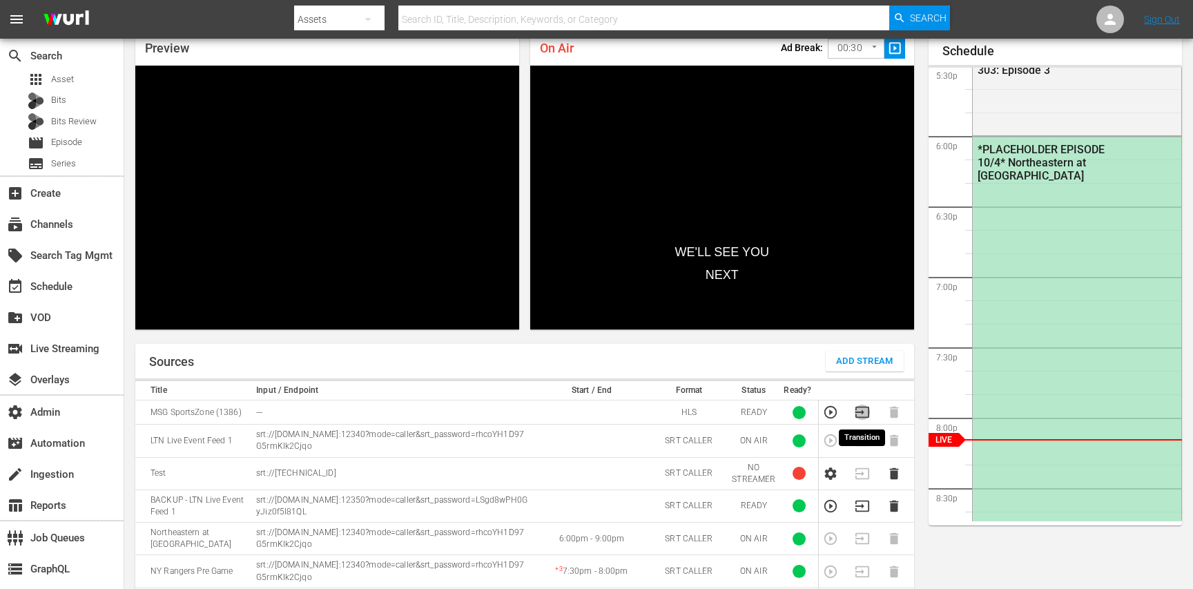
drag, startPoint x: 864, startPoint y: 411, endPoint x: 831, endPoint y: 383, distance: 43.1
click at [831, 382] on table "Title Input / Endpoint Start / End Format Status Ready? MSG SportsZone (1386) -…" at bounding box center [524, 517] width 778 height 272
click at [826, 413] on icon "button" at bounding box center [830, 411] width 15 height 15
click at [858, 413] on icon "button" at bounding box center [861, 411] width 15 height 15
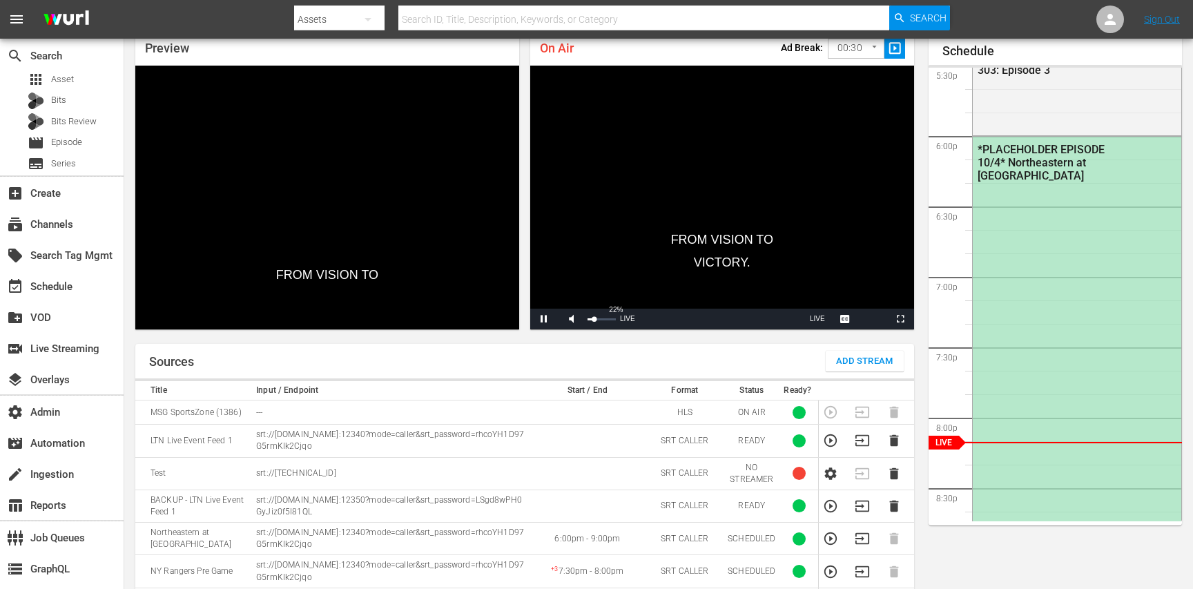
click at [594, 322] on div "22%" at bounding box center [602, 319] width 35 height 21
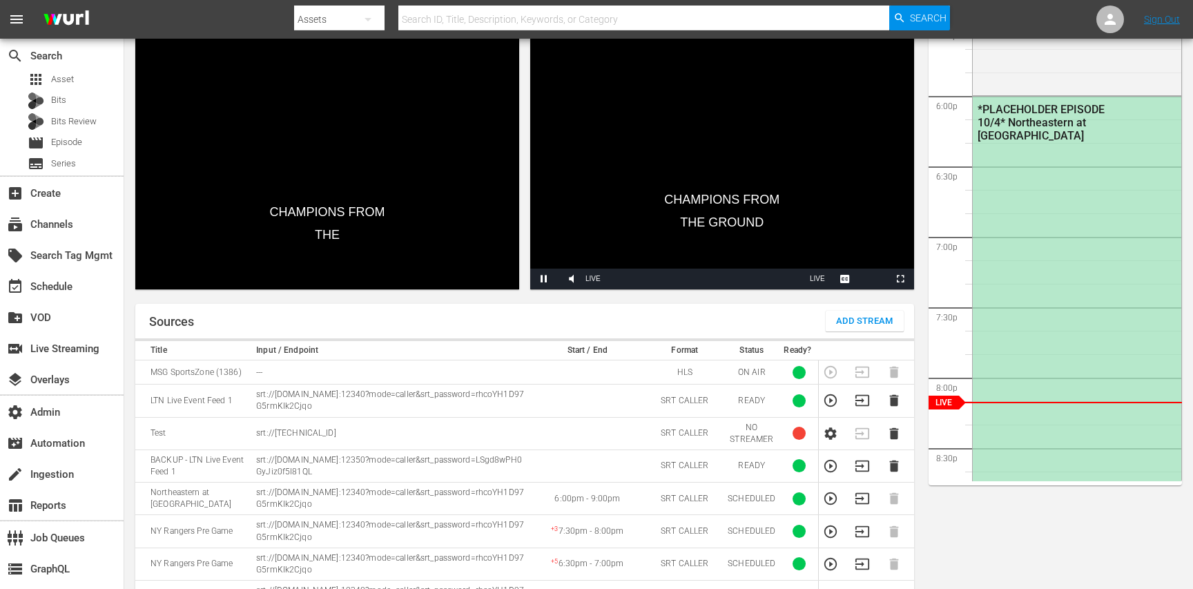
scroll to position [111, 0]
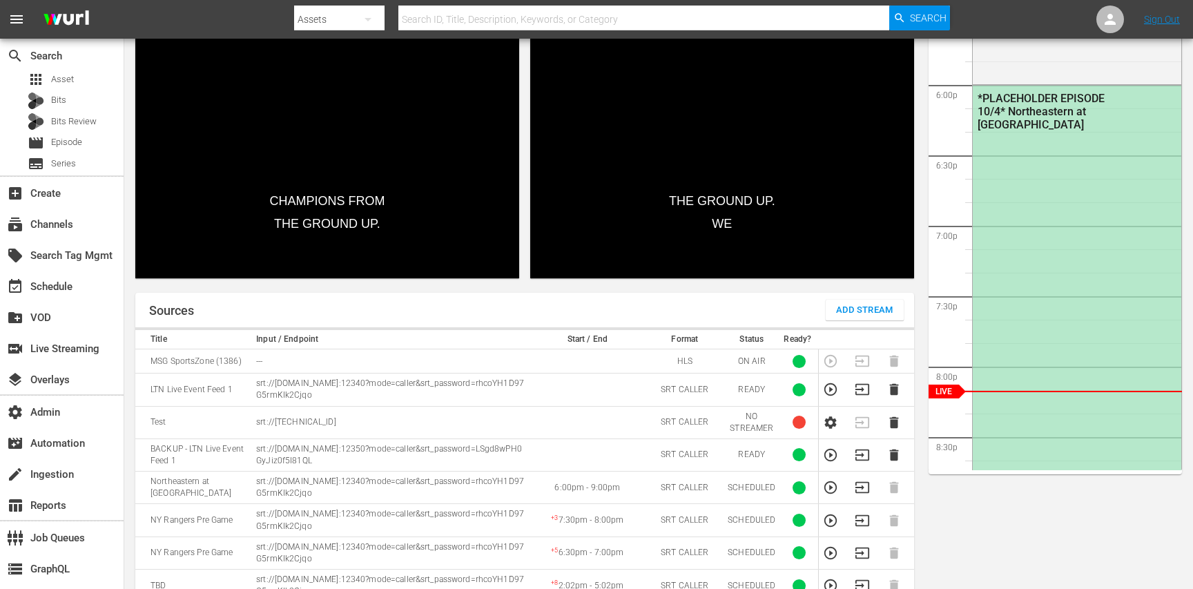
click at [825, 489] on icon "button" at bounding box center [830, 487] width 12 height 12
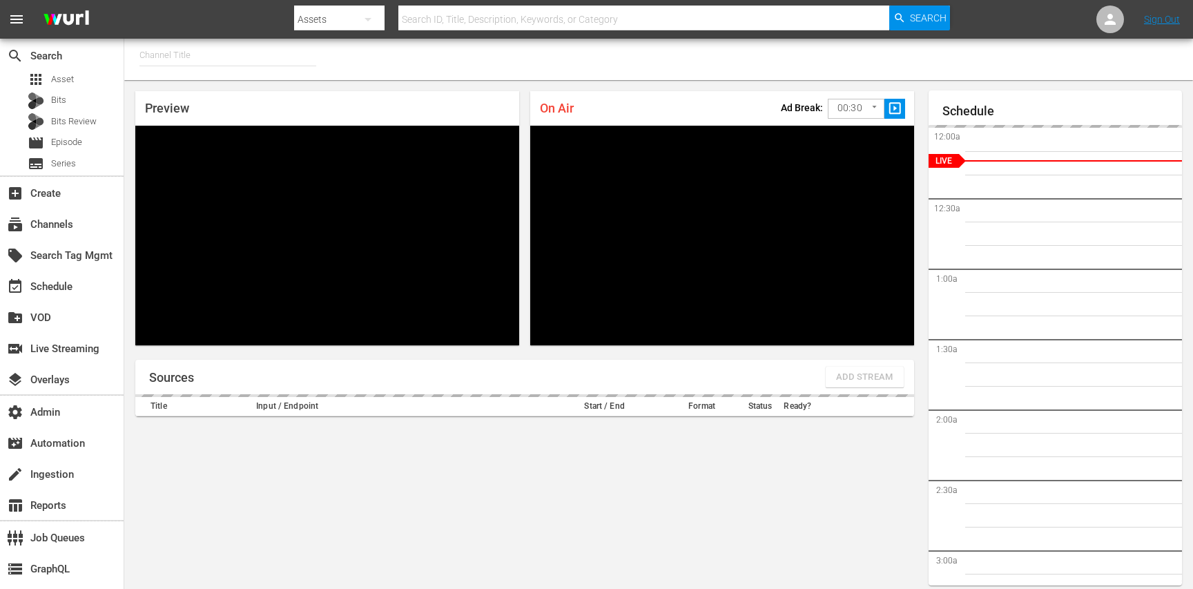
type input "MSG SportsZone (1386)"
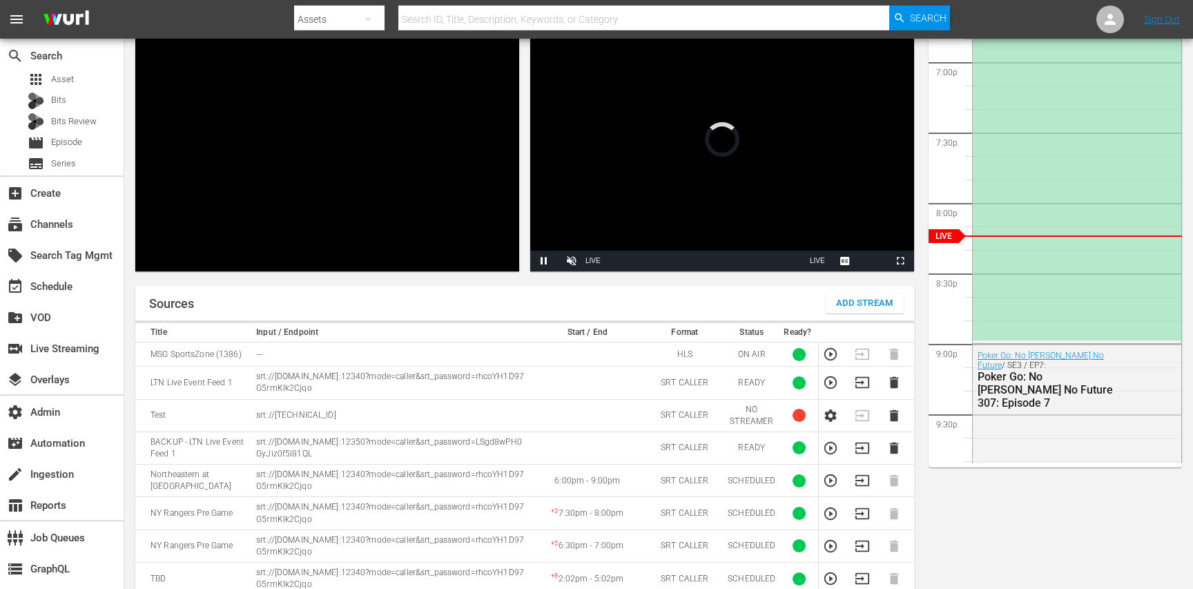
scroll to position [121, 0]
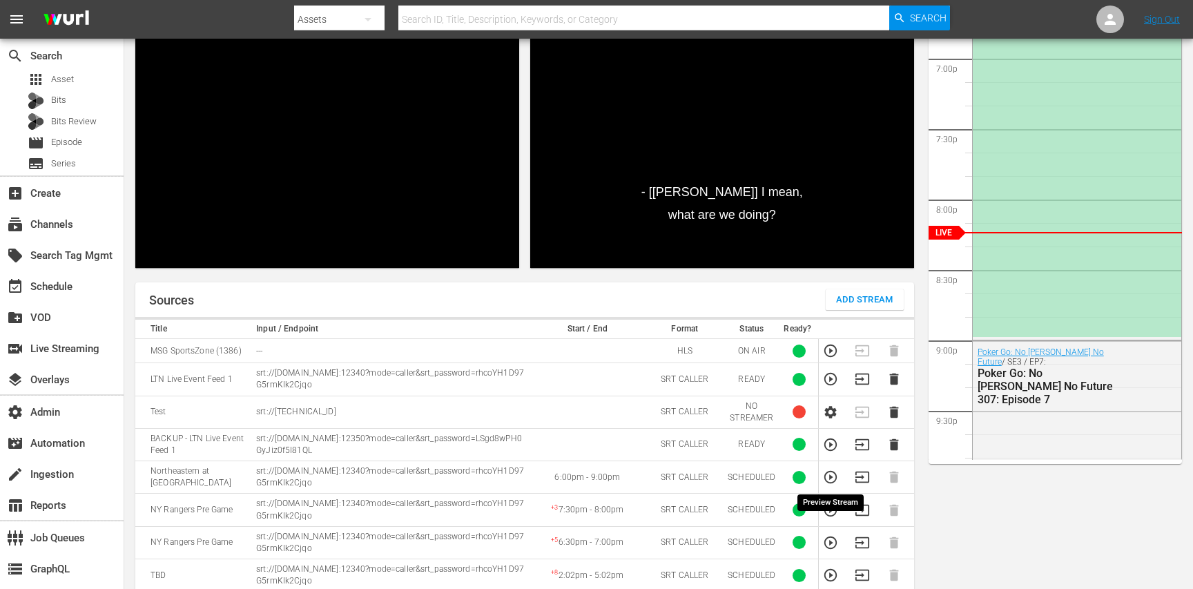
click at [831, 481] on icon "button" at bounding box center [830, 476] width 15 height 15
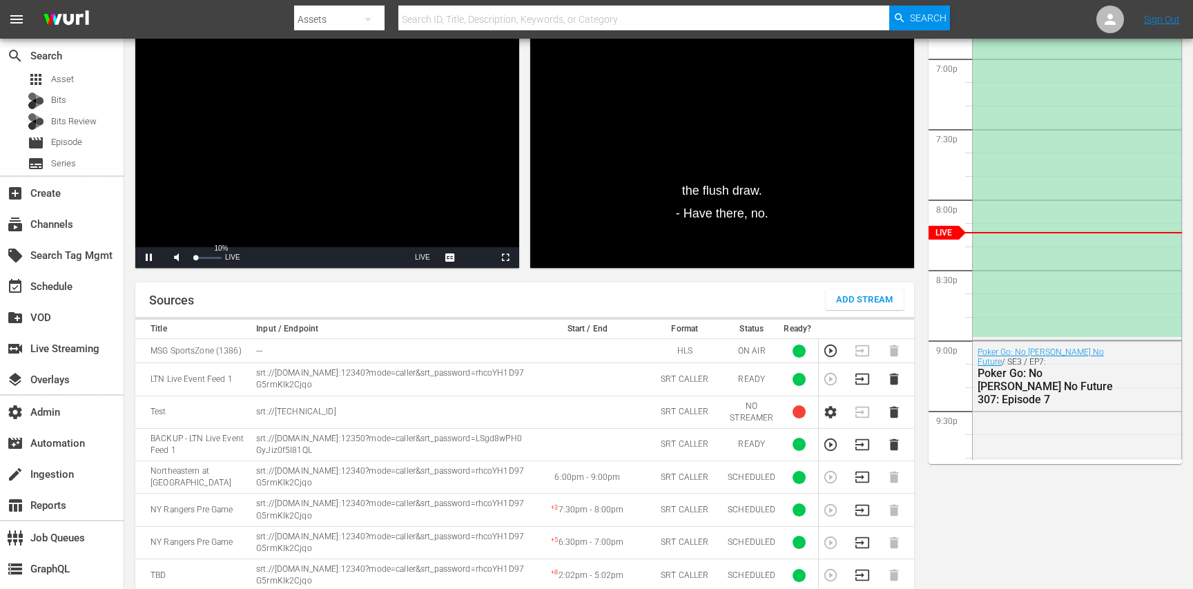
click at [195, 259] on div "Volume Level" at bounding box center [194, 258] width 3 height 2
